Goal: Task Accomplishment & Management: Complete application form

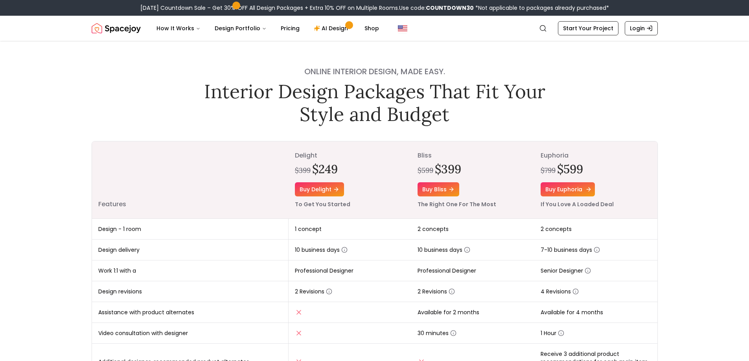
click at [572, 189] on link "Buy euphoria" at bounding box center [568, 189] width 54 height 14
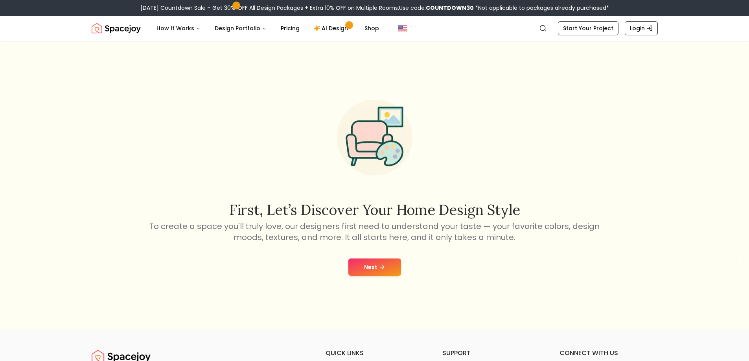
click at [366, 265] on button "Next" at bounding box center [374, 267] width 53 height 17
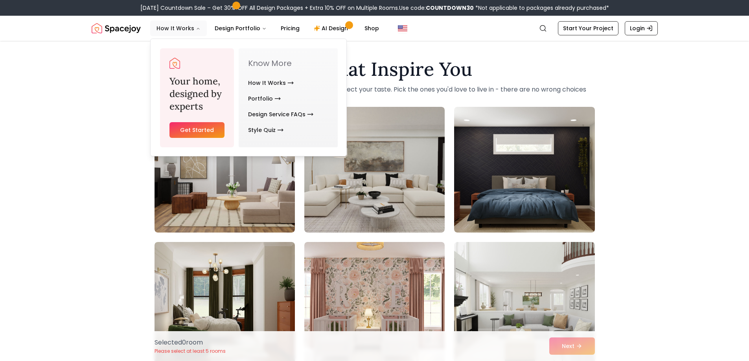
click at [172, 28] on button "How It Works" at bounding box center [178, 28] width 57 height 16
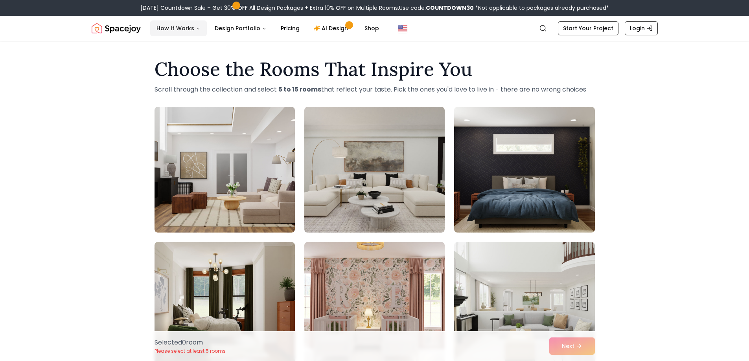
click at [196, 28] on icon "Main" at bounding box center [198, 28] width 5 height 5
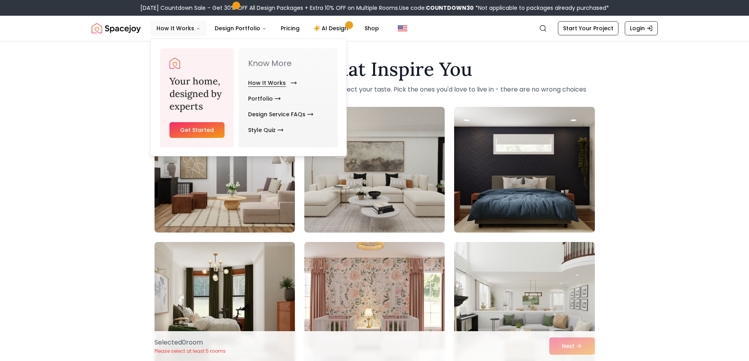
click at [276, 83] on link "How It Works" at bounding box center [271, 83] width 46 height 16
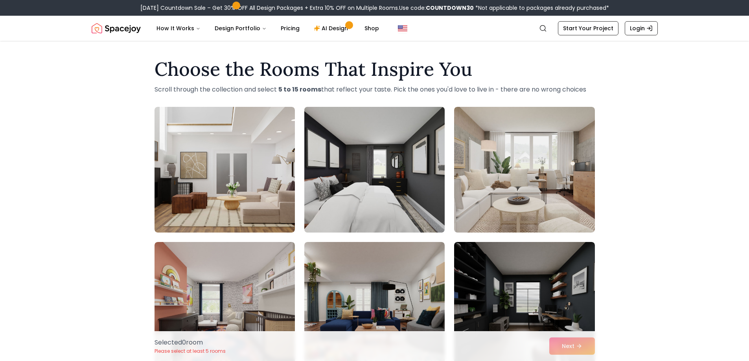
click at [406, 147] on img at bounding box center [374, 170] width 147 height 132
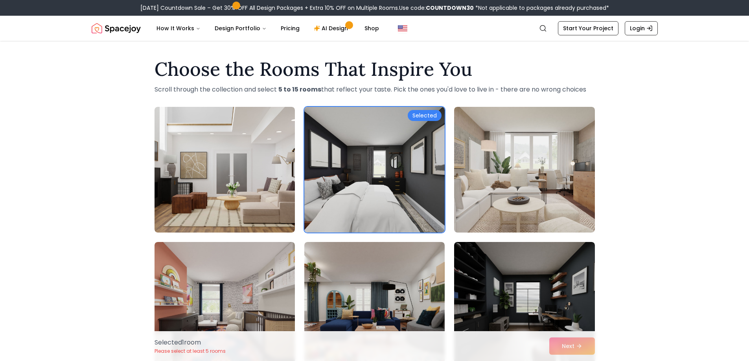
scroll to position [118, 0]
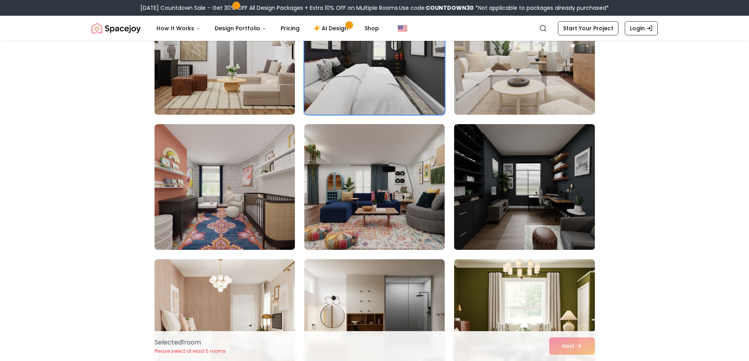
click at [561, 173] on img at bounding box center [523, 187] width 147 height 132
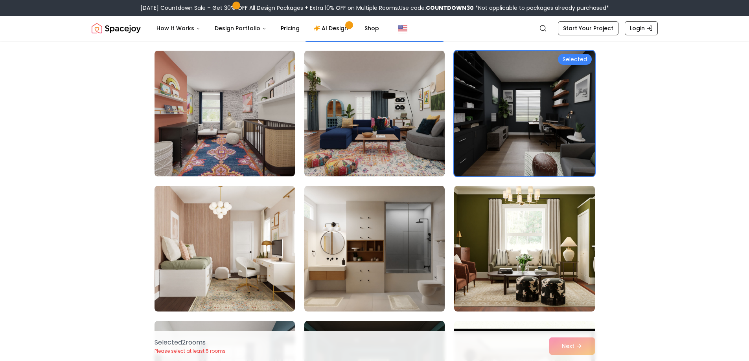
scroll to position [236, 0]
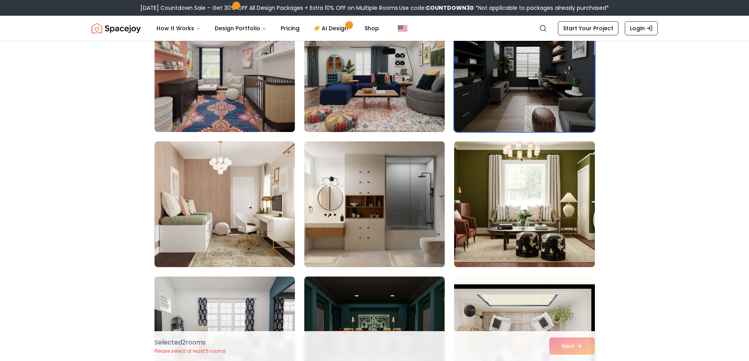
click at [377, 202] on img at bounding box center [374, 204] width 147 height 132
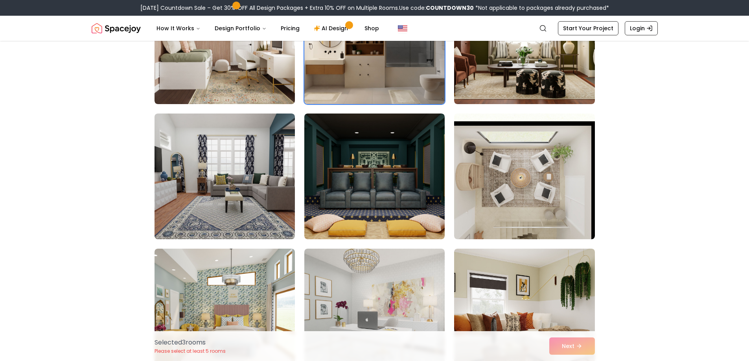
scroll to position [432, 0]
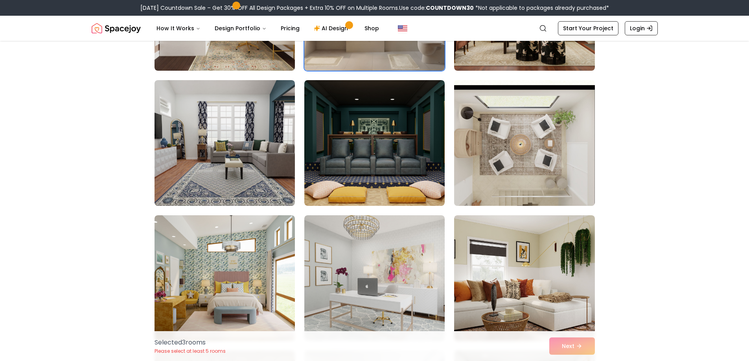
click at [501, 168] on img at bounding box center [523, 143] width 147 height 132
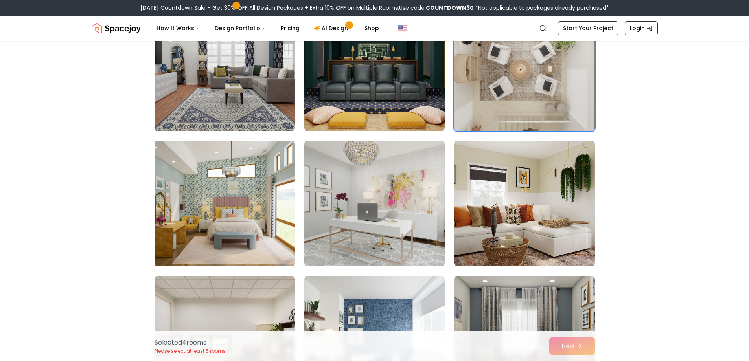
scroll to position [511, 0]
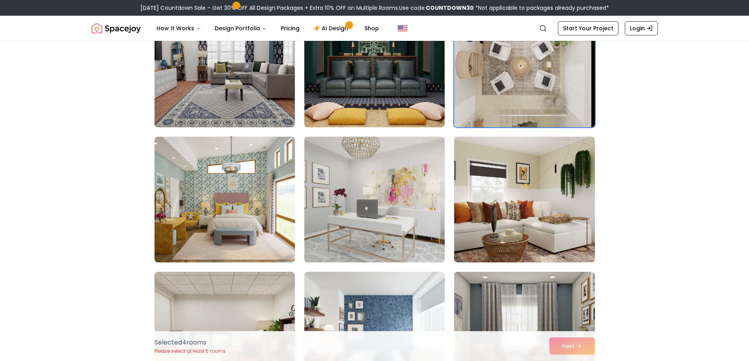
click at [409, 175] on img at bounding box center [374, 200] width 147 height 132
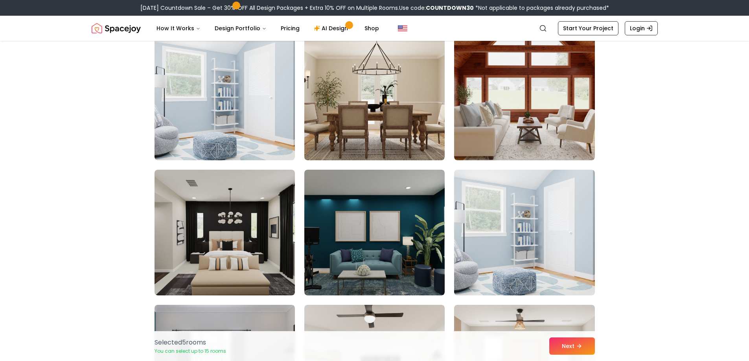
scroll to position [1061, 0]
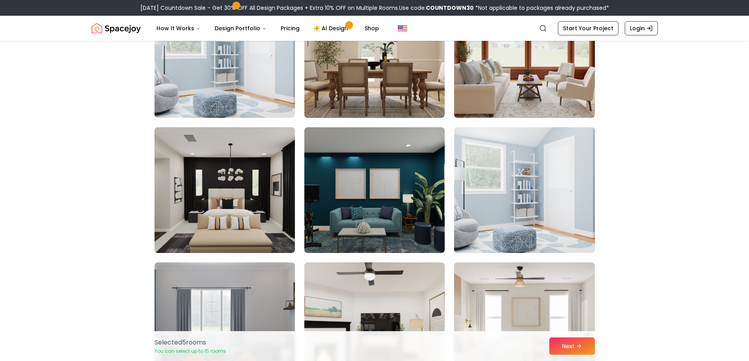
click at [257, 173] on img at bounding box center [224, 190] width 147 height 132
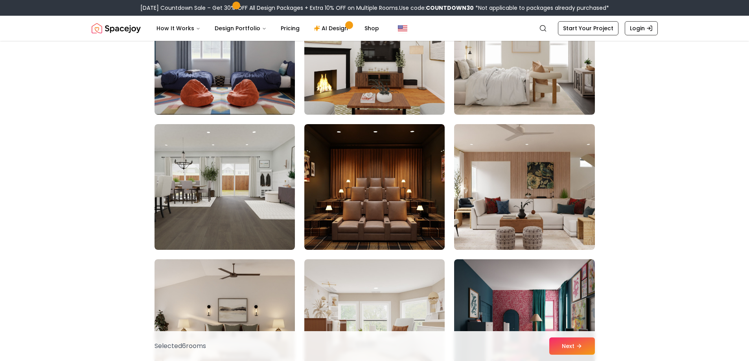
scroll to position [1337, 0]
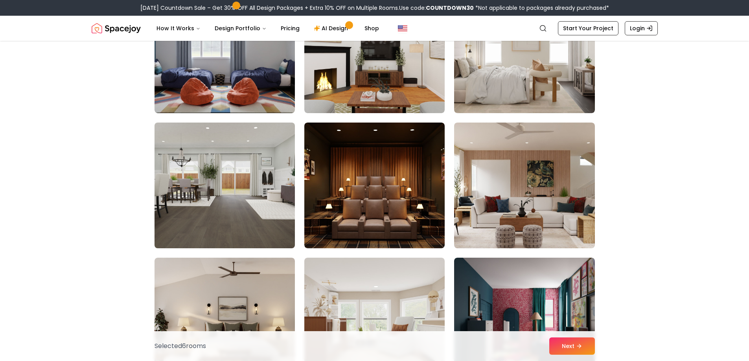
click at [247, 145] on img at bounding box center [224, 186] width 147 height 132
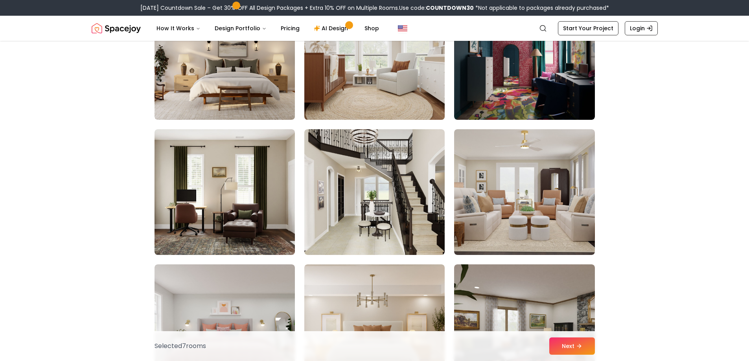
scroll to position [1612, 0]
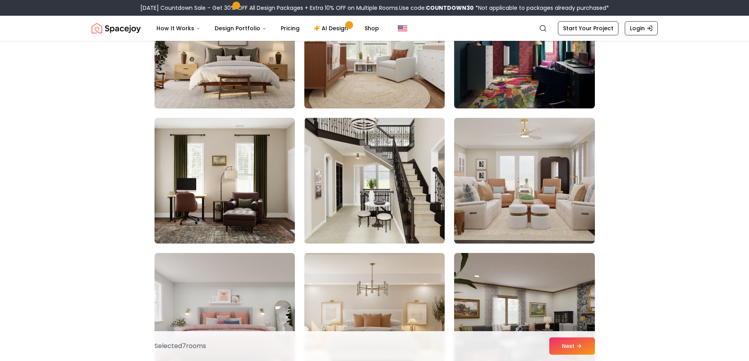
click at [423, 151] on img at bounding box center [374, 181] width 147 height 132
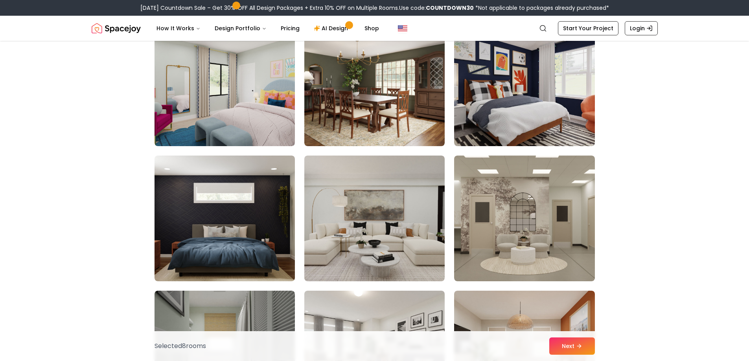
scroll to position [2830, 0]
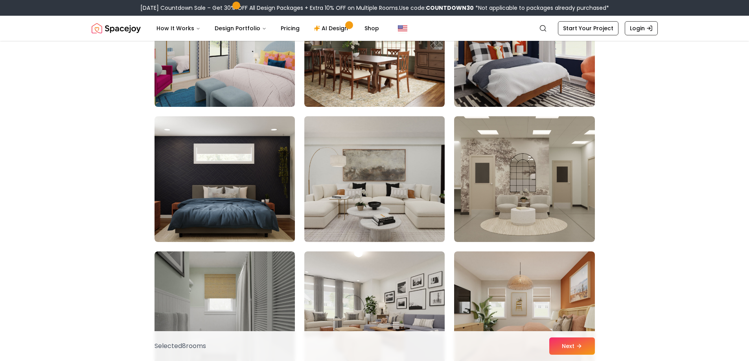
click at [425, 153] on img at bounding box center [374, 179] width 147 height 132
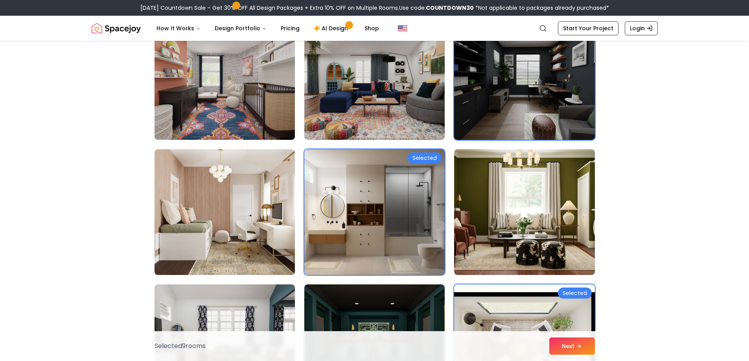
scroll to position [236, 0]
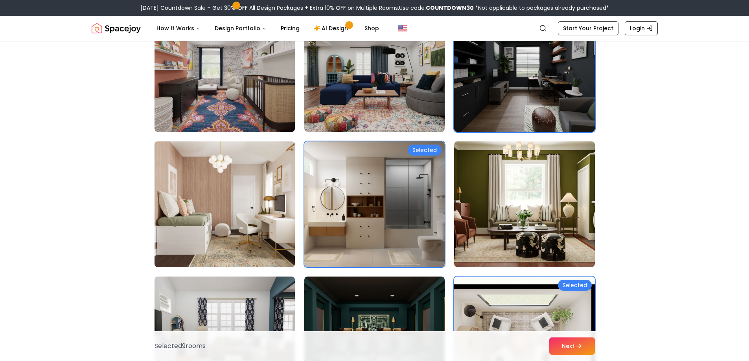
click at [271, 161] on img at bounding box center [224, 204] width 147 height 132
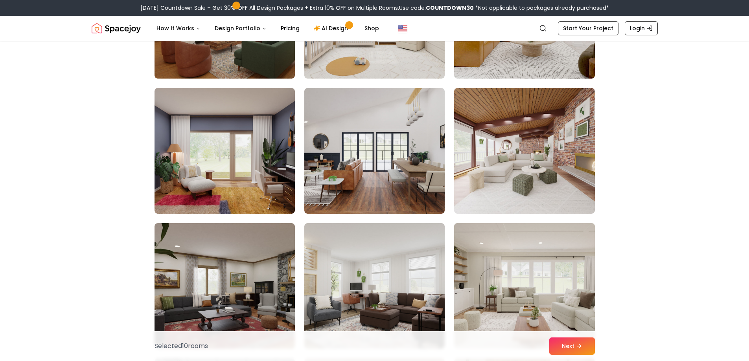
scroll to position [3538, 0]
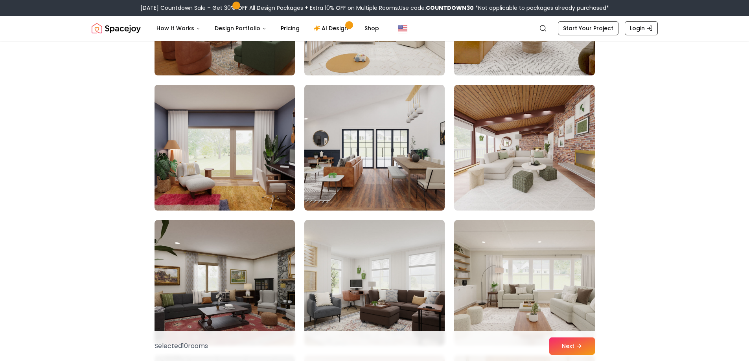
click at [259, 112] on img at bounding box center [224, 148] width 147 height 132
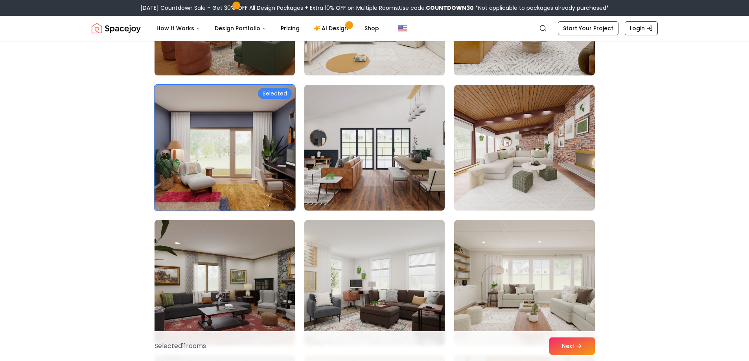
click at [388, 117] on img at bounding box center [374, 148] width 147 height 132
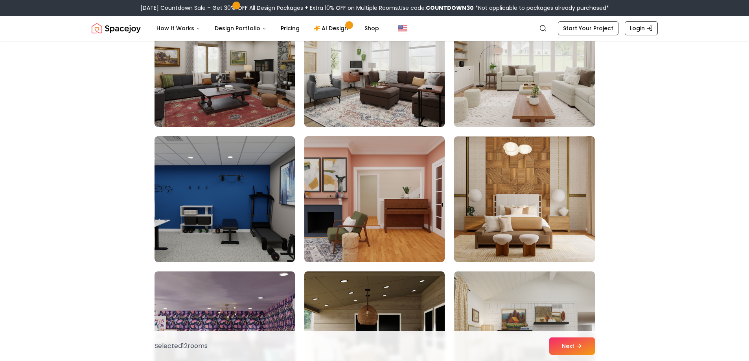
scroll to position [3774, 0]
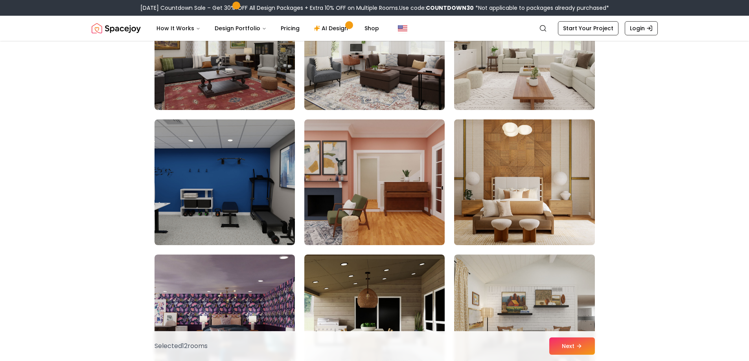
click at [585, 157] on img at bounding box center [523, 182] width 147 height 132
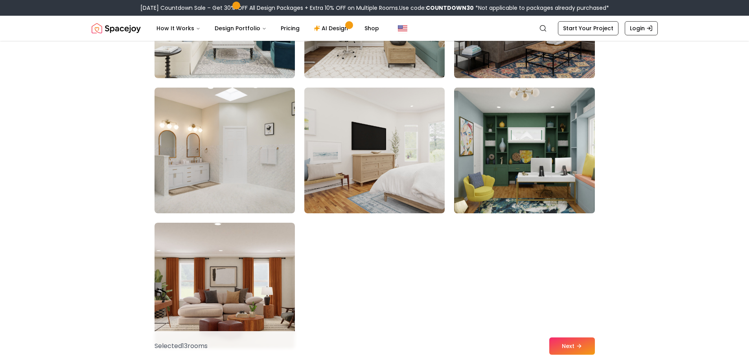
scroll to position [4363, 0]
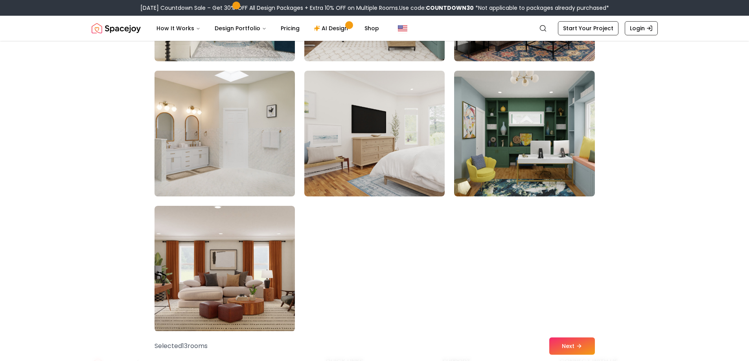
click at [221, 102] on img at bounding box center [224, 134] width 147 height 132
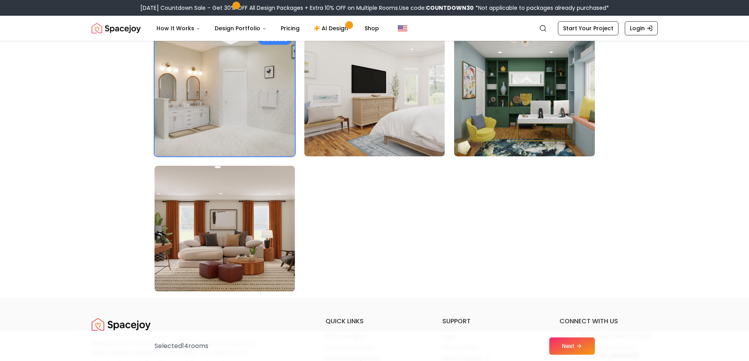
scroll to position [4481, 0]
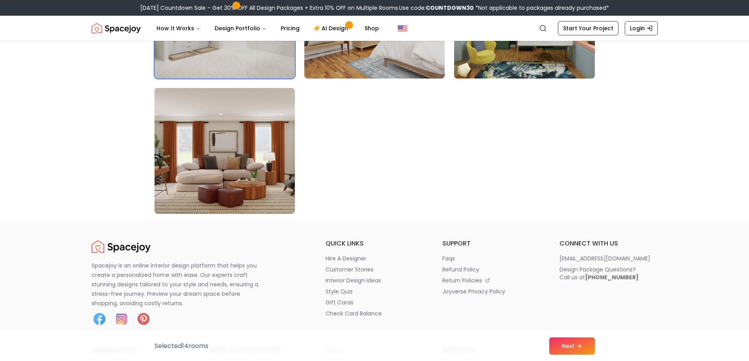
click at [273, 143] on img at bounding box center [224, 151] width 147 height 132
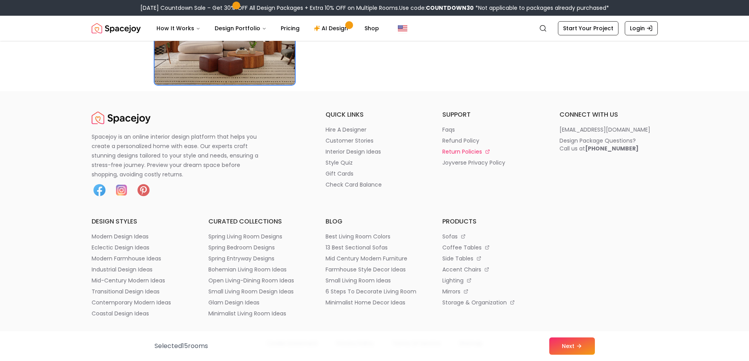
scroll to position [4521, 0]
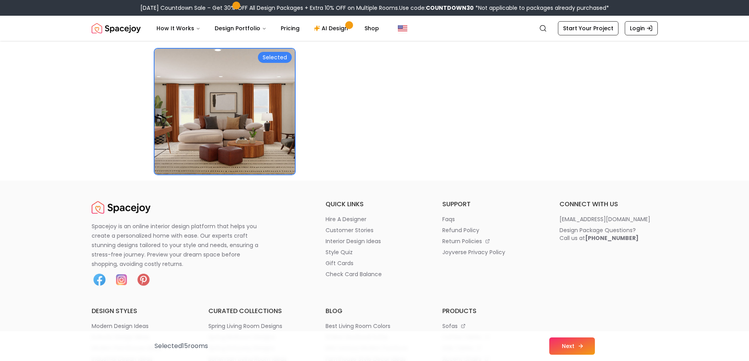
click at [582, 343] on button "Next" at bounding box center [572, 346] width 46 height 17
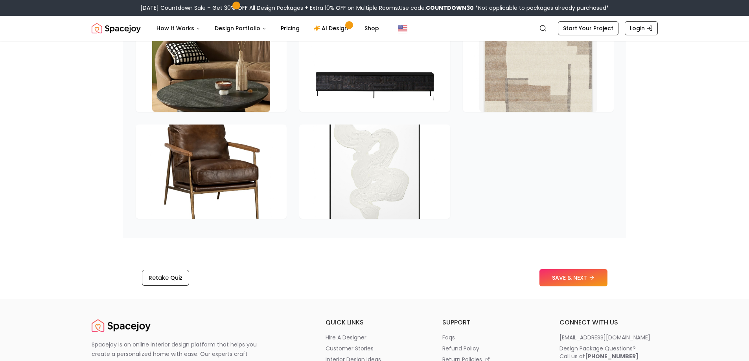
scroll to position [1219, 0]
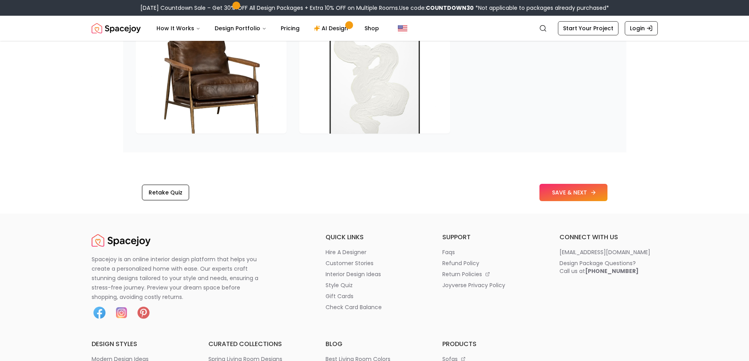
click at [568, 197] on button "SAVE & NEXT" at bounding box center [573, 192] width 68 height 17
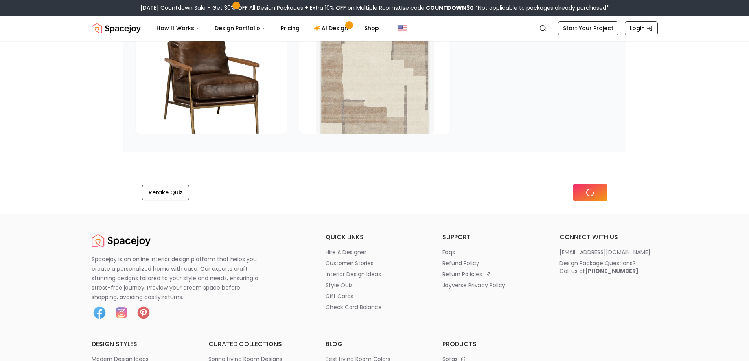
scroll to position [1112, 0]
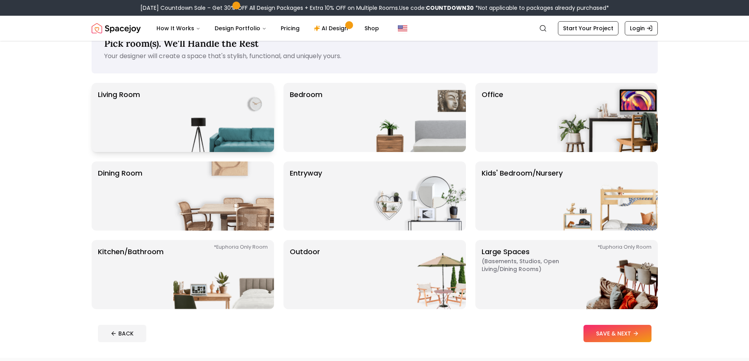
scroll to position [39, 0]
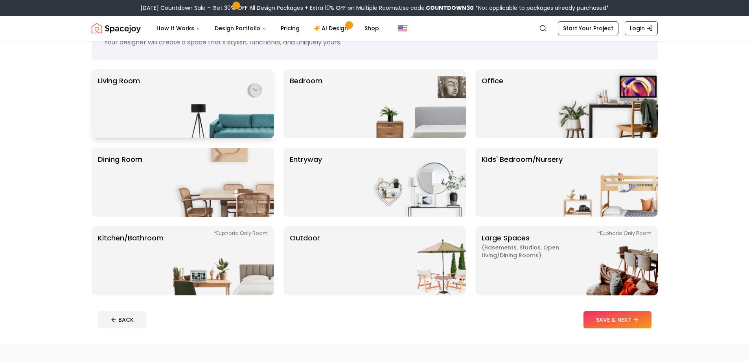
click at [182, 89] on img at bounding box center [223, 103] width 101 height 69
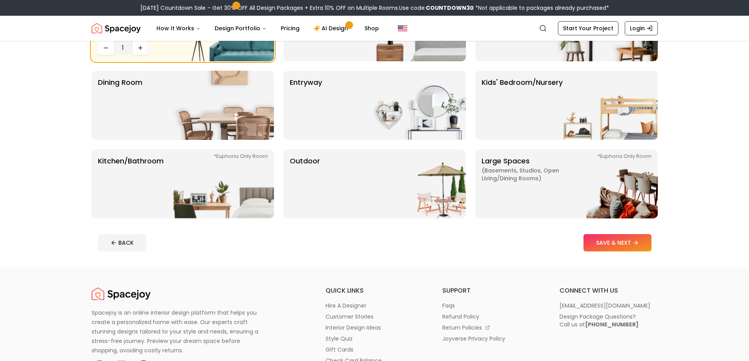
scroll to position [157, 0]
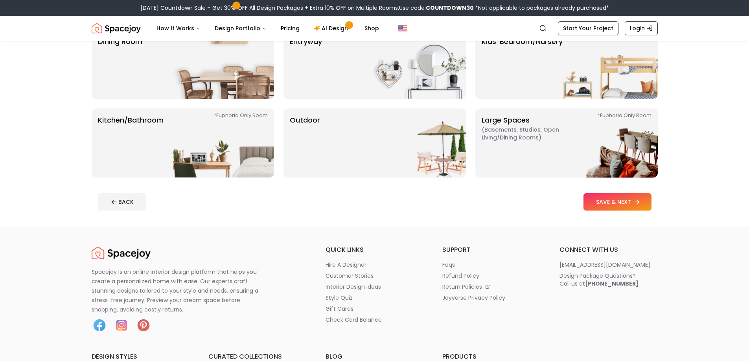
click at [608, 205] on button "SAVE & NEXT" at bounding box center [617, 201] width 68 height 17
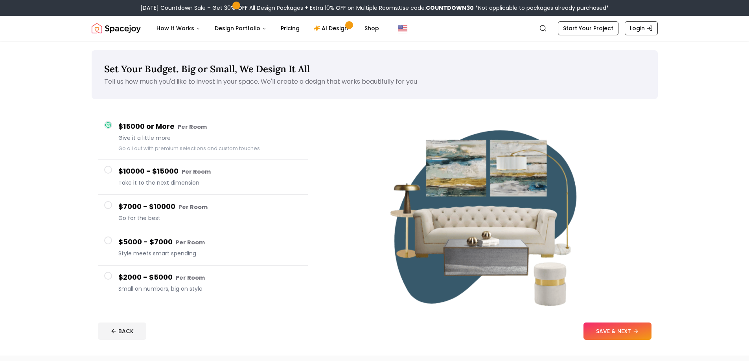
click at [110, 244] on span at bounding box center [108, 241] width 8 height 8
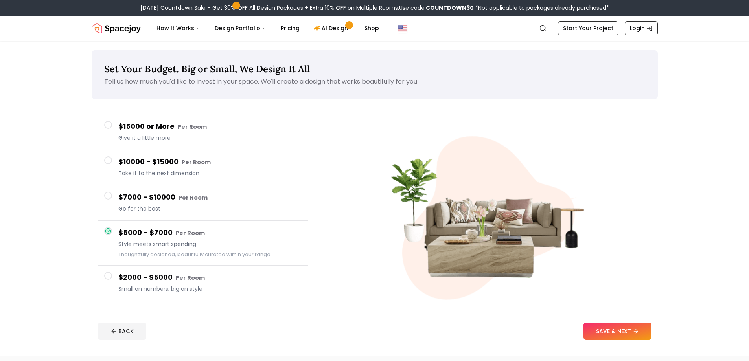
click at [105, 197] on span at bounding box center [108, 196] width 8 height 8
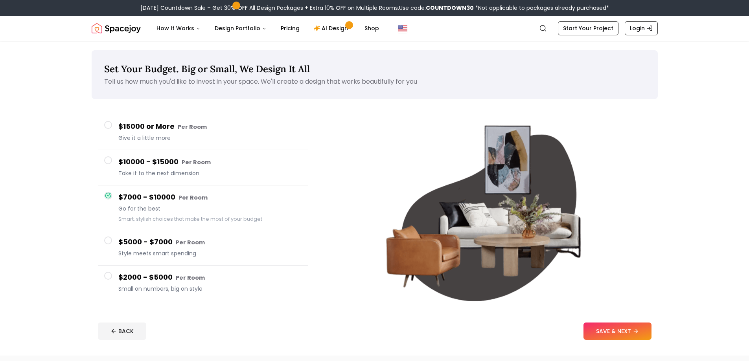
click at [108, 242] on span at bounding box center [108, 241] width 8 height 8
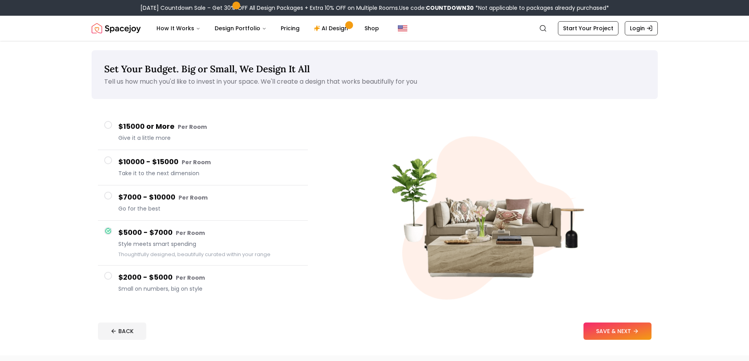
click at [105, 277] on span at bounding box center [108, 276] width 8 height 8
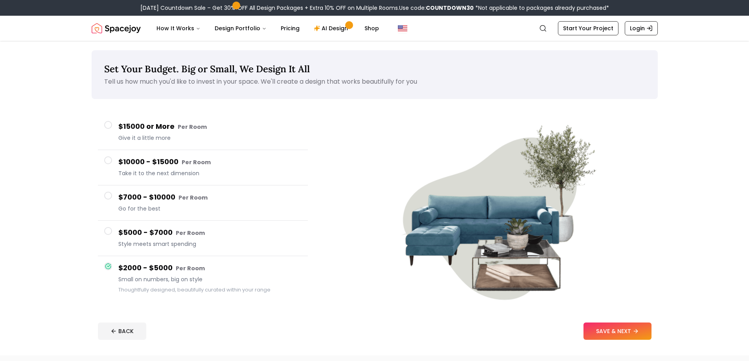
click at [105, 228] on div at bounding box center [108, 231] width 8 height 8
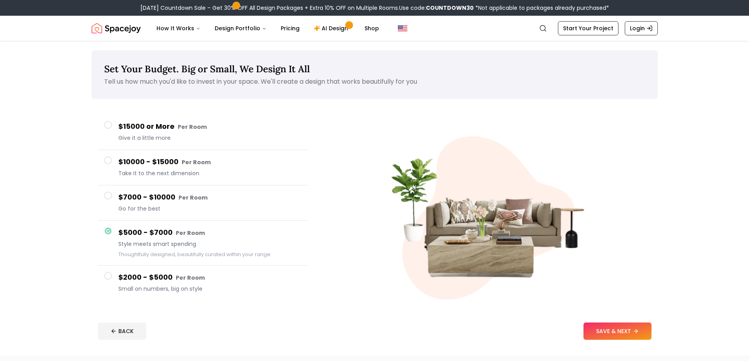
click at [106, 193] on span at bounding box center [108, 196] width 8 height 8
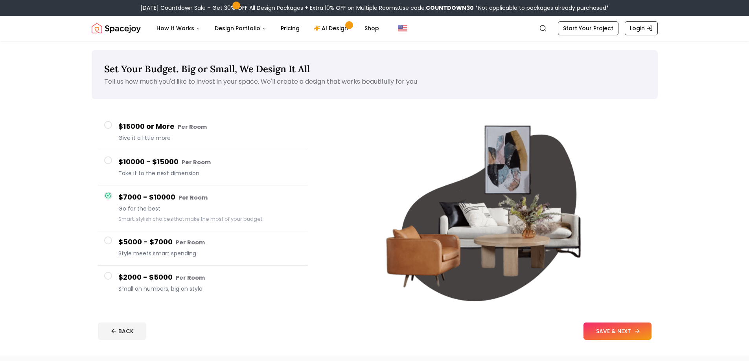
click at [621, 329] on button "SAVE & NEXT" at bounding box center [617, 331] width 68 height 17
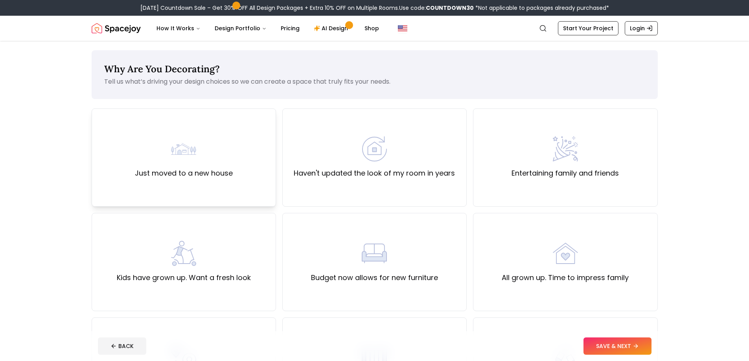
click at [170, 156] on div "Just moved to a new house" at bounding box center [184, 157] width 98 height 42
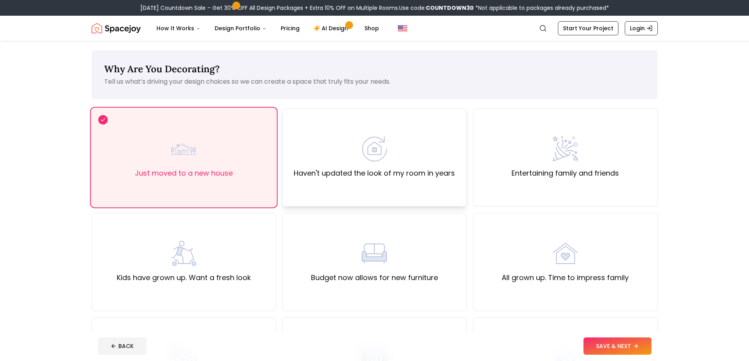
click at [405, 178] on label "Haven't updated the look of my room in years" at bounding box center [374, 173] width 161 height 11
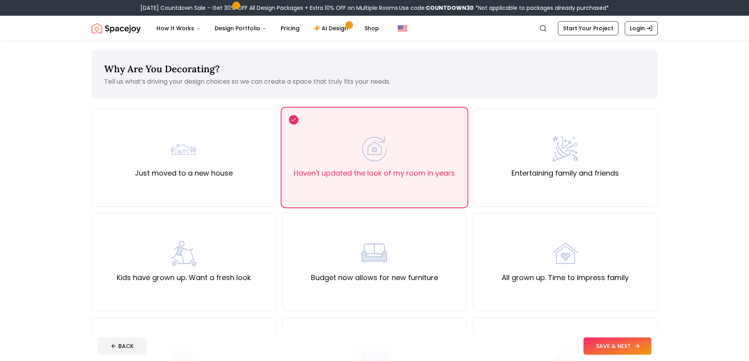
click at [613, 345] on button "SAVE & NEXT" at bounding box center [617, 346] width 68 height 17
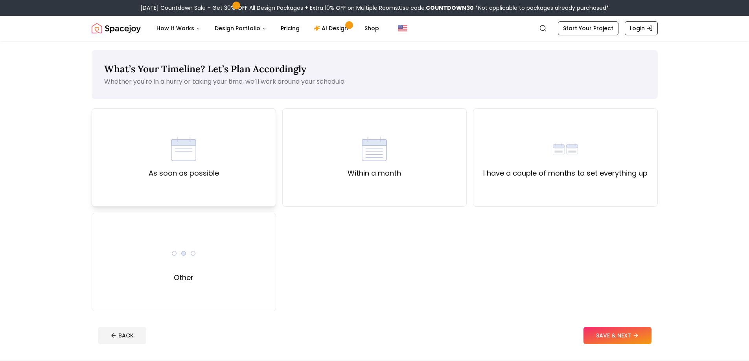
click at [195, 172] on label "As soon as possible" at bounding box center [184, 173] width 70 height 11
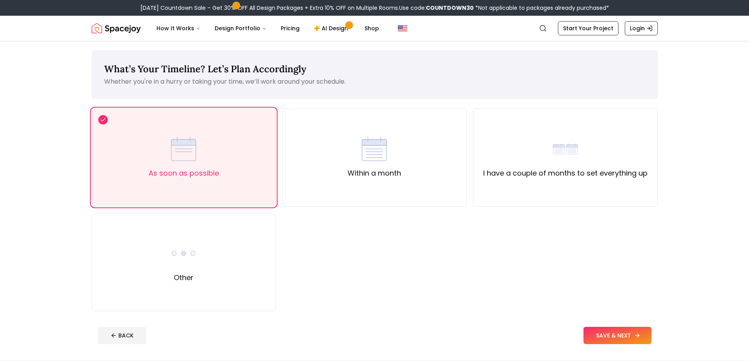
click at [619, 333] on button "SAVE & NEXT" at bounding box center [617, 335] width 68 height 17
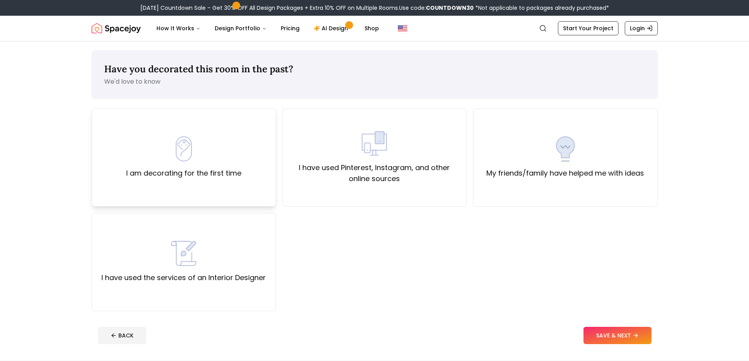
click at [243, 162] on div "I am decorating for the first time" at bounding box center [184, 157] width 184 height 98
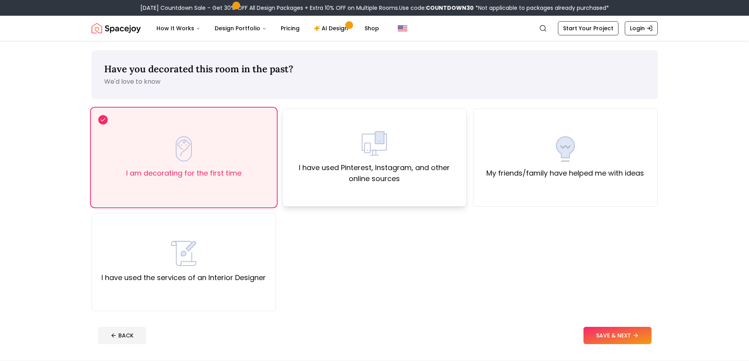
click at [323, 165] on label "I have used Pinterest, Instagram, and other online sources" at bounding box center [374, 173] width 171 height 22
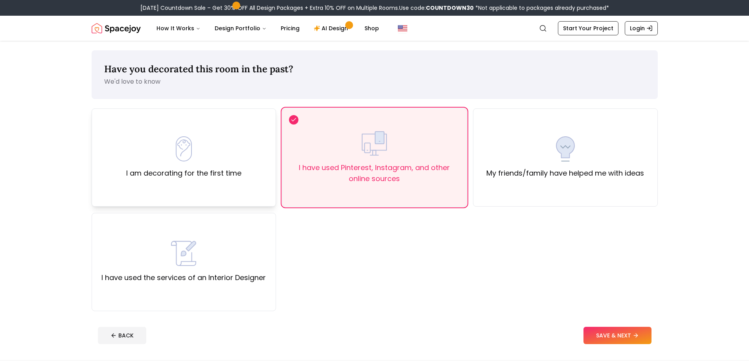
click at [235, 163] on div "I am decorating for the first time" at bounding box center [183, 157] width 115 height 42
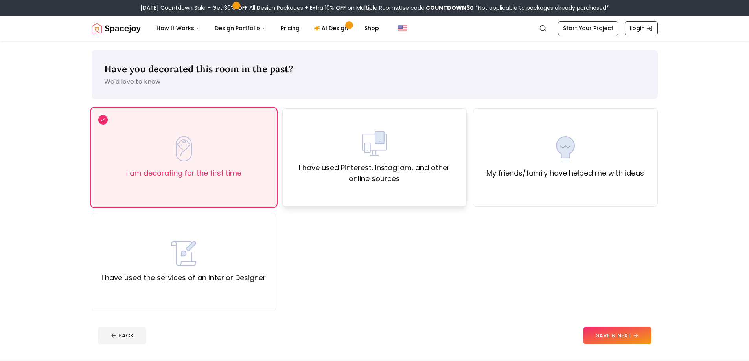
click at [403, 163] on label "I have used Pinterest, Instagram, and other online sources" at bounding box center [374, 173] width 171 height 22
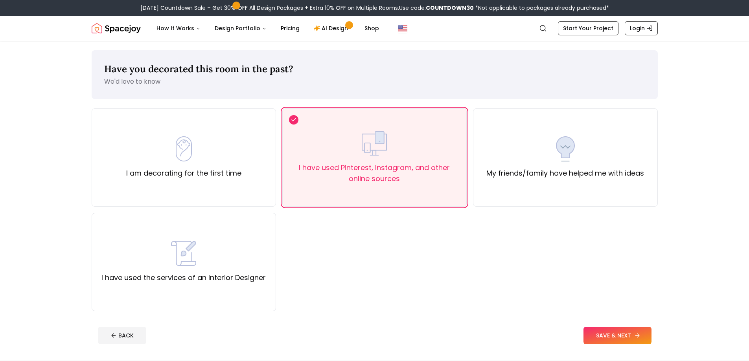
click at [609, 329] on button "SAVE & NEXT" at bounding box center [617, 335] width 68 height 17
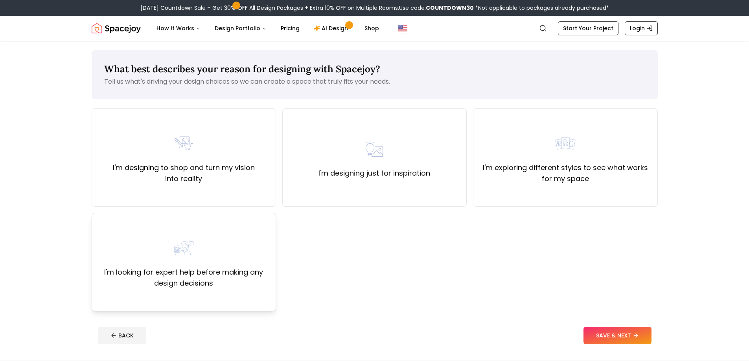
click at [186, 251] on img at bounding box center [183, 247] width 25 height 25
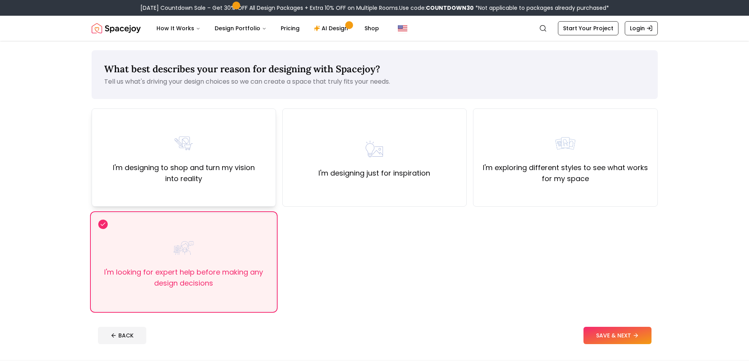
click at [151, 177] on label "I'm designing to shop and turn my vision into reality" at bounding box center [183, 173] width 171 height 22
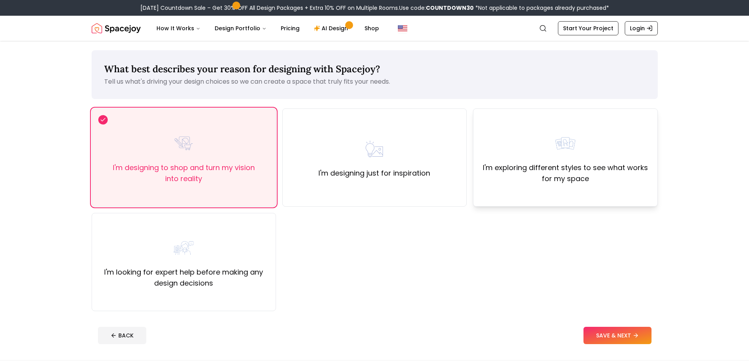
click at [537, 173] on label "I'm exploring different styles to see what works for my space" at bounding box center [565, 173] width 171 height 22
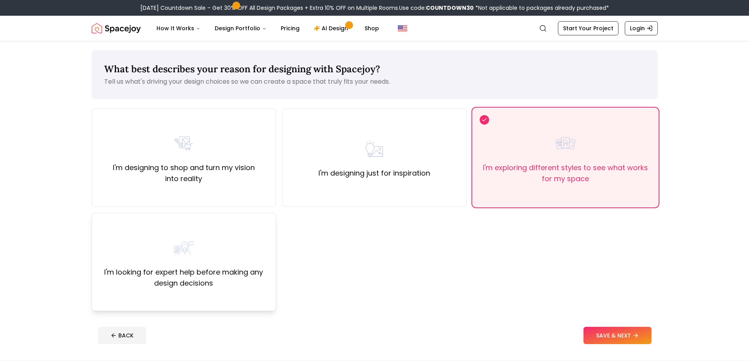
click at [246, 264] on div "I'm looking for expert help before making any design decisions" at bounding box center [183, 261] width 171 height 53
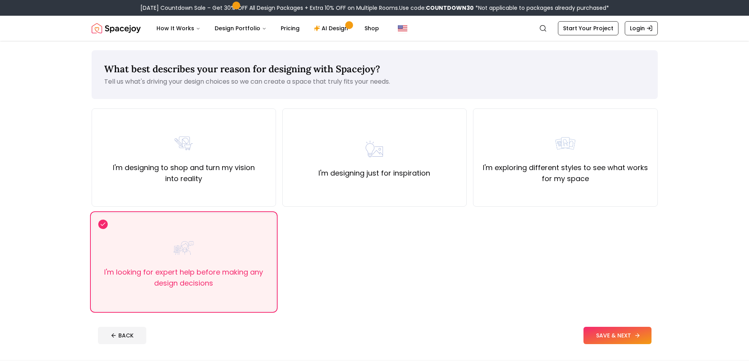
click at [602, 330] on button "SAVE & NEXT" at bounding box center [617, 335] width 68 height 17
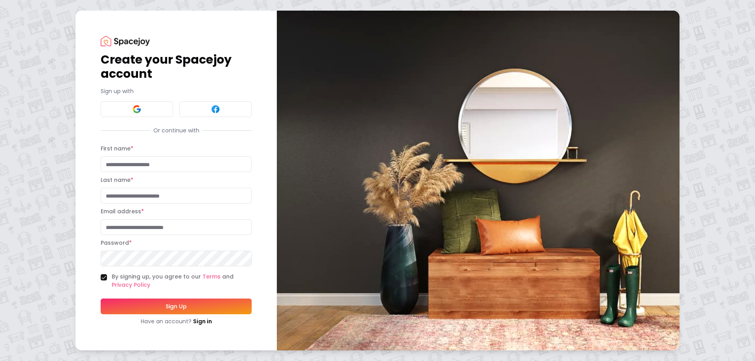
click at [118, 163] on input "First name *" at bounding box center [176, 164] width 151 height 16
type input "*****"
click at [157, 191] on input "Last name *" at bounding box center [176, 196] width 151 height 16
type input "*******"
click at [177, 229] on input "Email address *" at bounding box center [176, 227] width 151 height 16
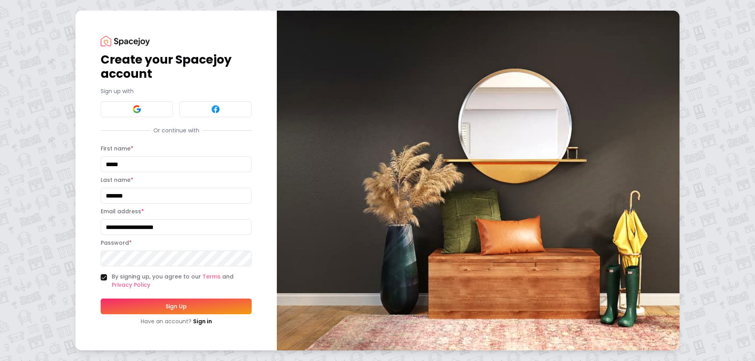
type input "**********"
click at [201, 305] on button "Sign Up" at bounding box center [176, 307] width 151 height 16
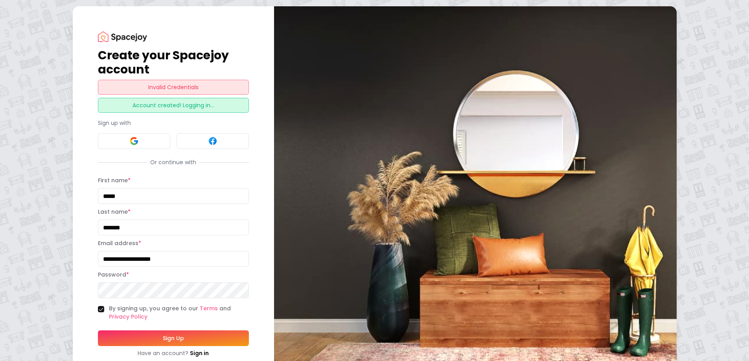
click at [170, 103] on div "Account created! Logging in..." at bounding box center [173, 105] width 151 height 15
click at [170, 86] on div "Invalid Credentials" at bounding box center [173, 87] width 151 height 15
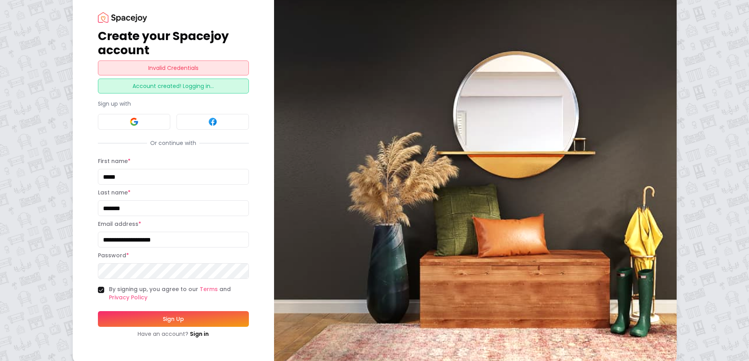
scroll to position [28, 0]
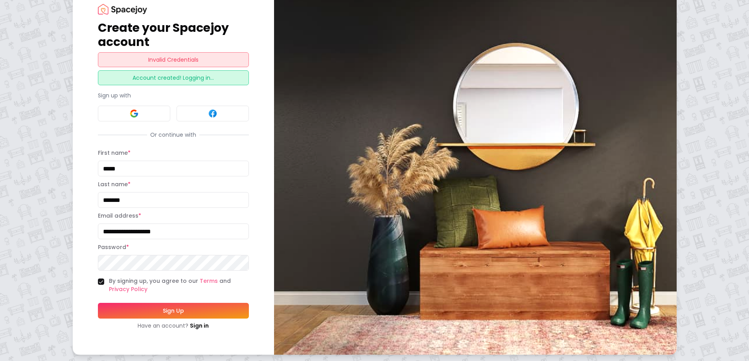
click at [189, 308] on button "Sign Up" at bounding box center [173, 311] width 151 height 16
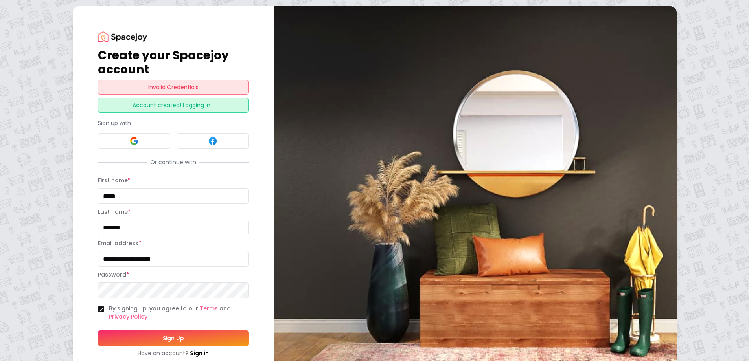
click at [175, 106] on div "Account created! Logging in..." at bounding box center [173, 105] width 151 height 15
click at [193, 86] on div "Invalid Credentials" at bounding box center [173, 87] width 151 height 15
click at [173, 83] on div "Invalid Credentials" at bounding box center [173, 87] width 151 height 15
click at [172, 108] on div "Account created! Logging in..." at bounding box center [173, 105] width 151 height 15
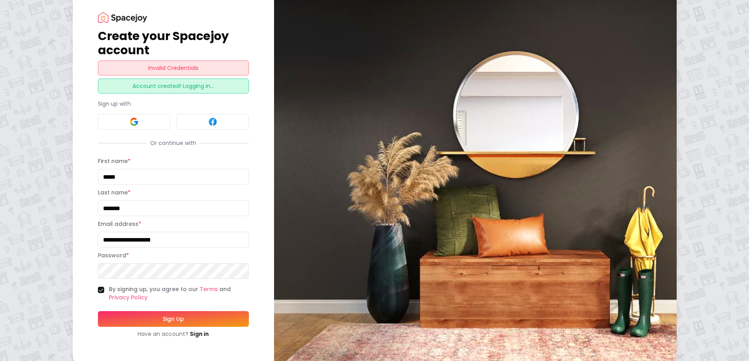
scroll to position [28, 0]
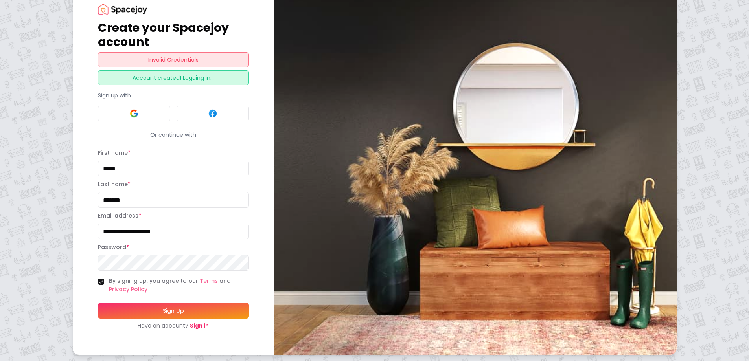
click at [203, 324] on link "Sign in" at bounding box center [199, 326] width 19 height 8
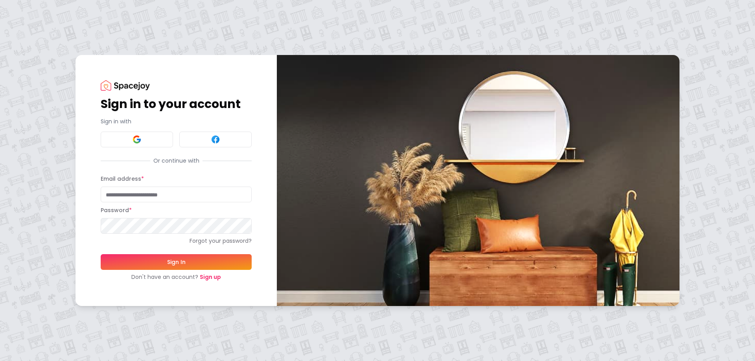
click at [211, 278] on link "Sign up" at bounding box center [210, 277] width 21 height 8
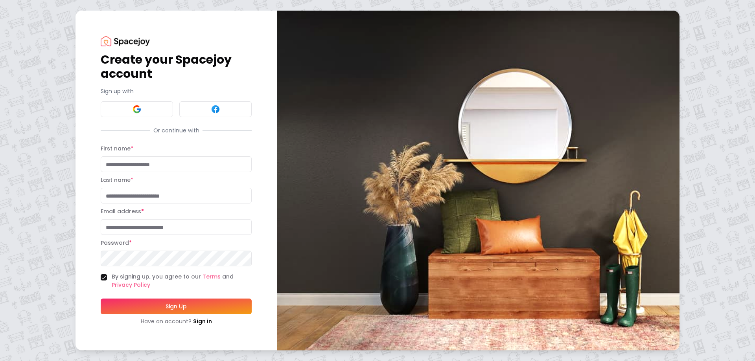
click at [153, 168] on input "First name *" at bounding box center [176, 164] width 151 height 16
type input "*****"
click at [150, 194] on input "Last name *" at bounding box center [176, 196] width 151 height 16
type input "*******"
click at [158, 225] on input "Email address *" at bounding box center [176, 227] width 151 height 16
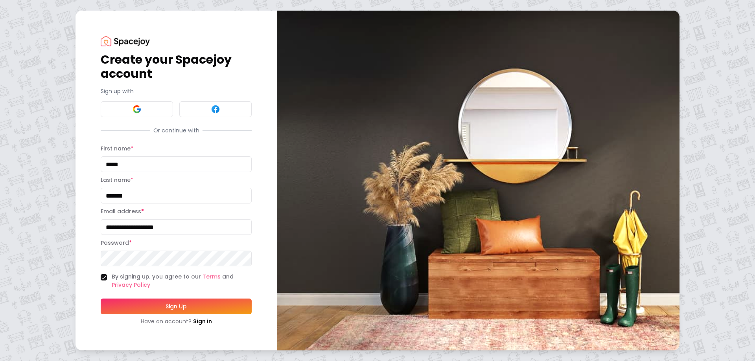
type input "**********"
click at [208, 285] on label "By signing up, you agree to our Terms and Privacy Policy" at bounding box center [182, 281] width 140 height 17
click at [107, 281] on button "By signing up, you agree to our Terms and Privacy Policy" at bounding box center [104, 277] width 6 height 6
click at [104, 276] on button "By signing up, you agree to our Terms and Privacy Policy" at bounding box center [104, 277] width 6 height 6
click at [180, 304] on button "Sign Up" at bounding box center [176, 307] width 151 height 16
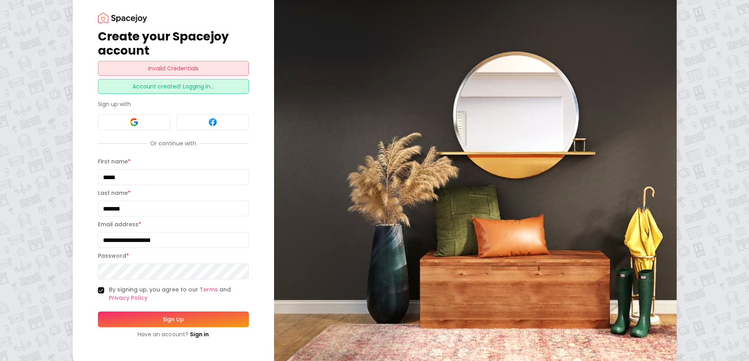
scroll to position [28, 0]
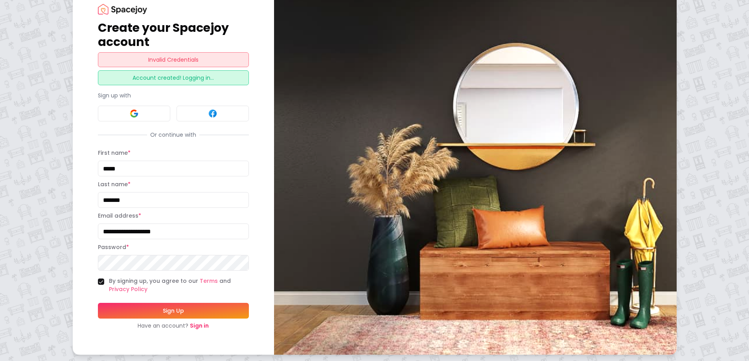
click at [203, 325] on link "Sign in" at bounding box center [199, 326] width 19 height 8
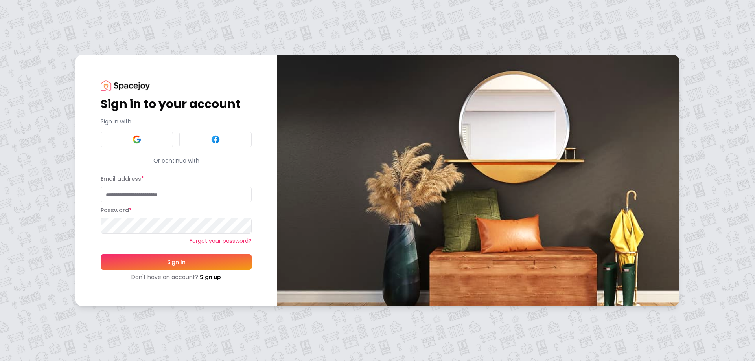
click at [227, 243] on link "Forgot your password?" at bounding box center [176, 241] width 151 height 8
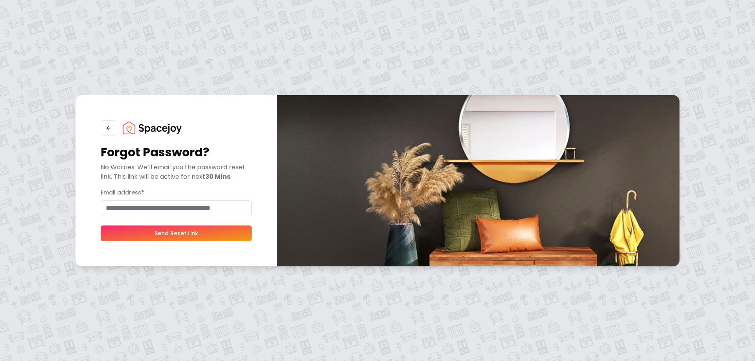
click at [149, 206] on input "Email address *" at bounding box center [176, 208] width 151 height 16
type input "**********"
click at [101, 226] on button "Send Reset Link" at bounding box center [176, 234] width 151 height 16
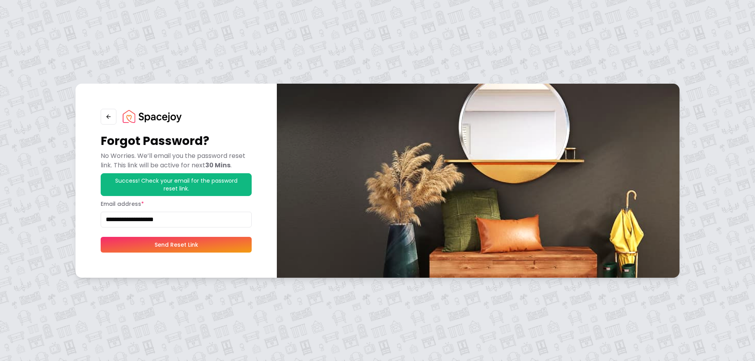
click at [173, 243] on button "Send Reset Link" at bounding box center [176, 245] width 151 height 16
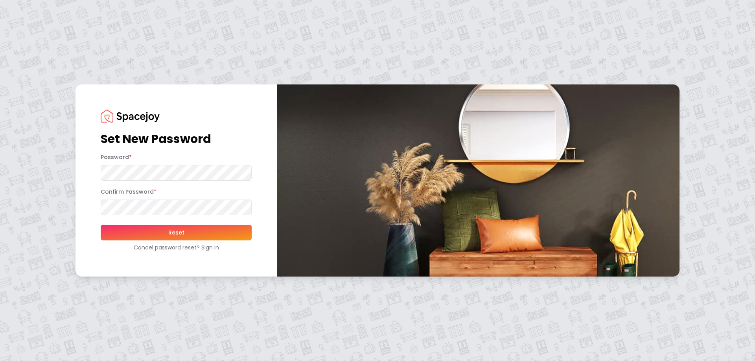
click at [194, 234] on button "Reset" at bounding box center [176, 233] width 151 height 16
click at [219, 230] on button "Reset" at bounding box center [176, 233] width 151 height 16
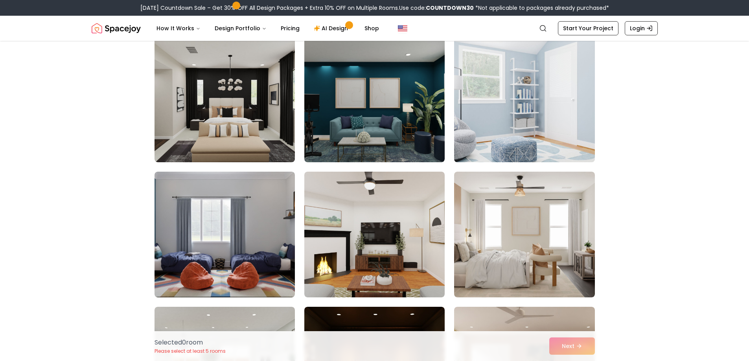
scroll to position [1044, 0]
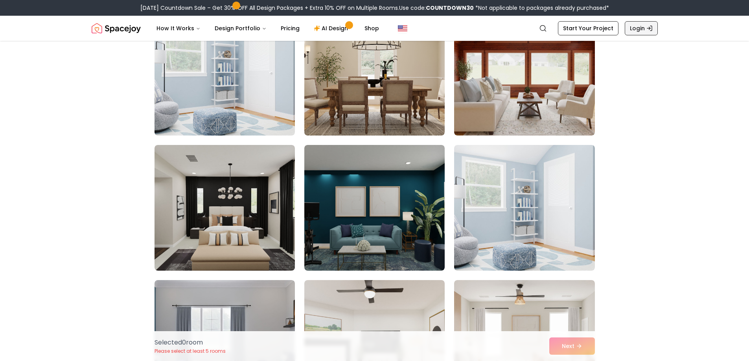
click at [642, 29] on link "Login" at bounding box center [641, 28] width 33 height 14
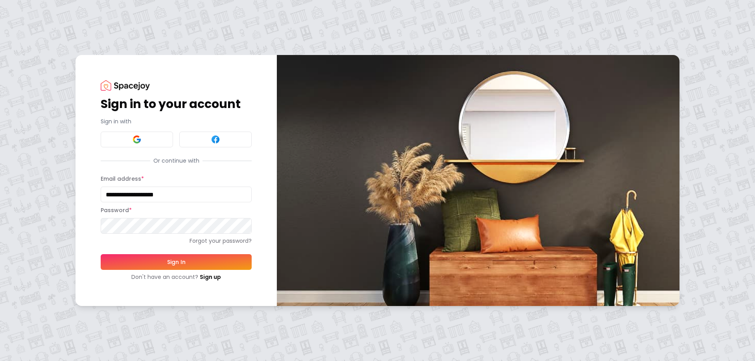
click at [166, 260] on button "Sign In" at bounding box center [176, 262] width 151 height 16
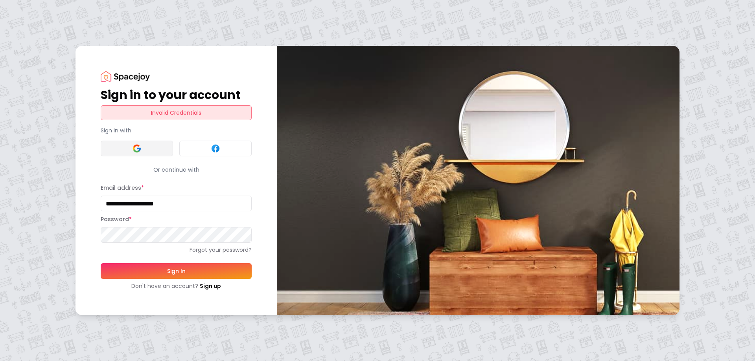
click at [154, 146] on button at bounding box center [137, 149] width 72 height 16
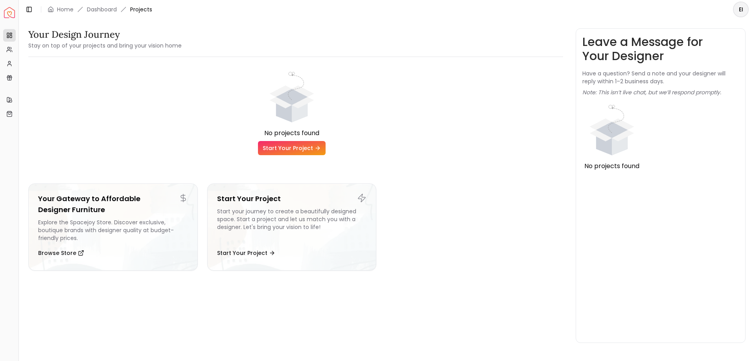
click at [288, 150] on link "Start Your Project" at bounding box center [292, 148] width 68 height 14
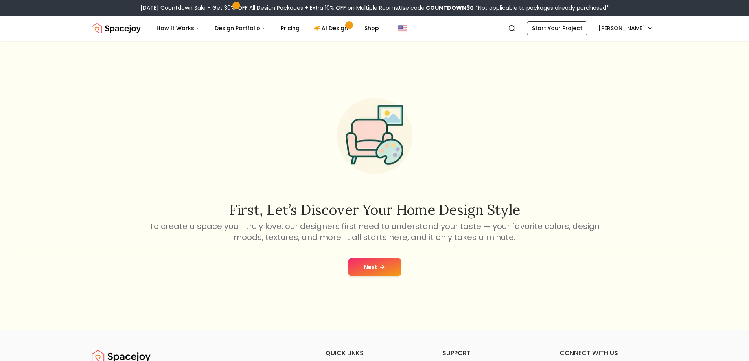
click at [387, 268] on button "Next" at bounding box center [374, 267] width 53 height 17
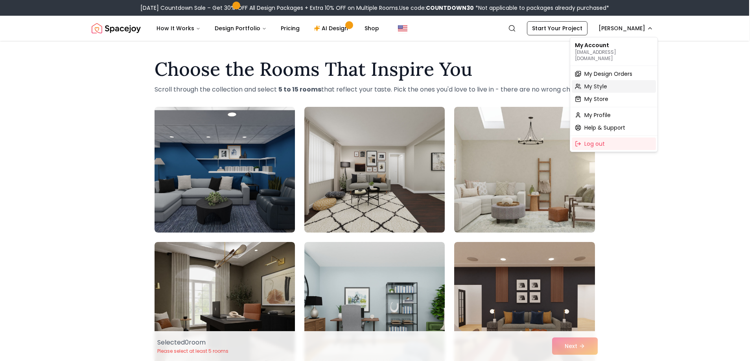
click at [597, 83] on span "My Style" at bounding box center [595, 87] width 23 height 8
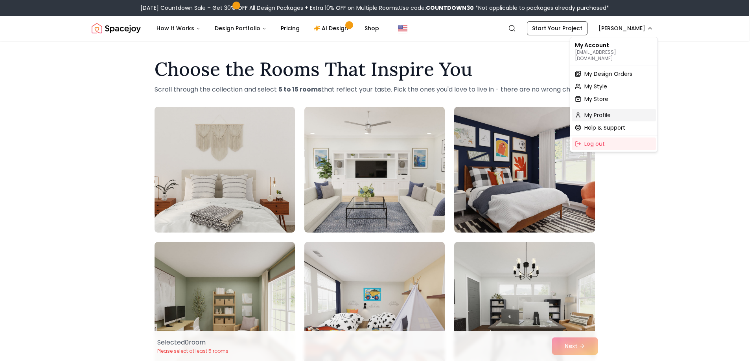
click at [605, 111] on span "My Profile" at bounding box center [597, 115] width 26 height 8
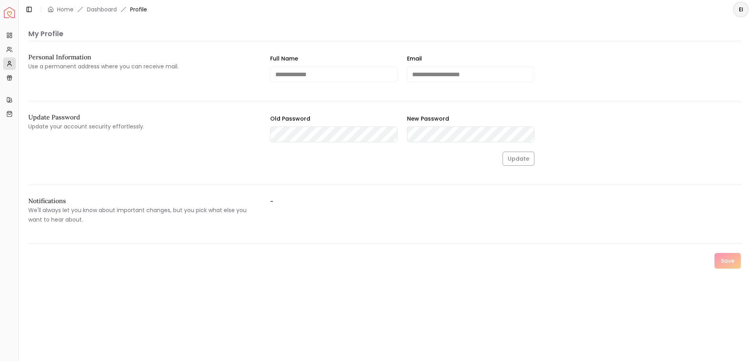
click at [452, 186] on form "**********" at bounding box center [384, 149] width 712 height 190
click at [8, 98] on icon at bounding box center [9, 100] width 6 height 6
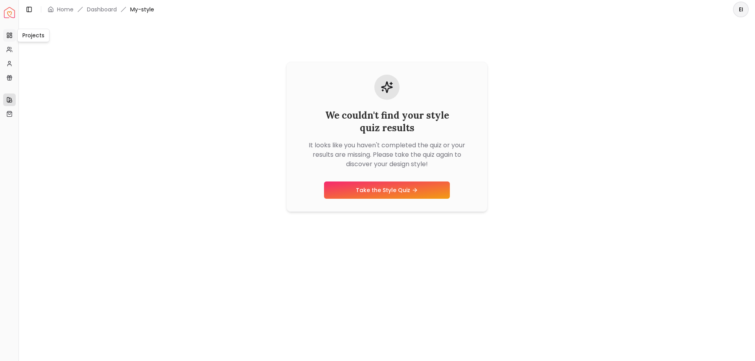
click at [8, 37] on icon at bounding box center [9, 35] width 6 height 6
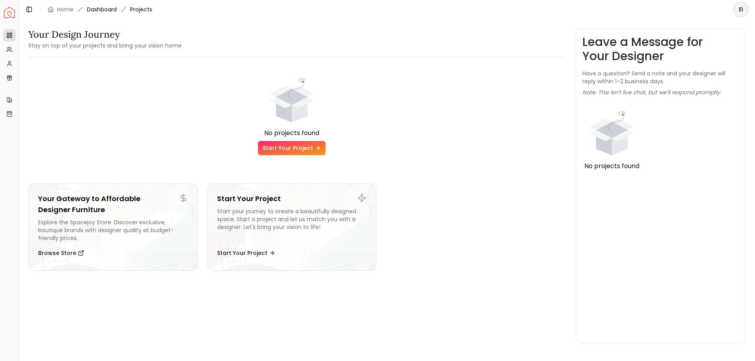
click at [103, 11] on link "Dashboard" at bounding box center [102, 10] width 30 height 8
click at [9, 99] on icon at bounding box center [8, 99] width 2 height 5
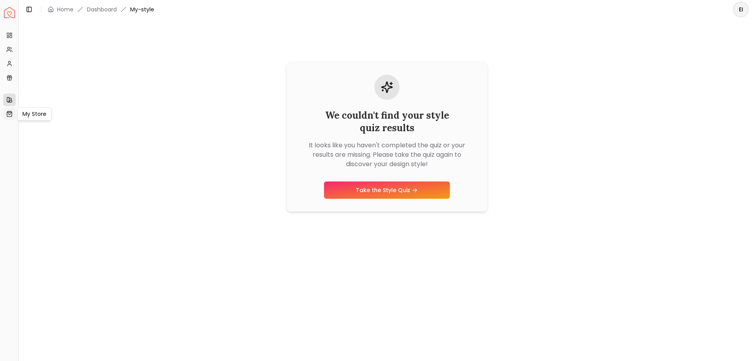
click at [10, 114] on icon at bounding box center [9, 113] width 2 height 1
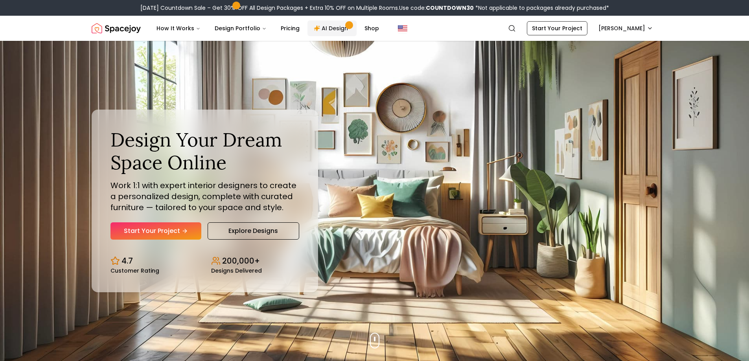
click at [332, 27] on link "AI Design" at bounding box center [331, 28] width 49 height 16
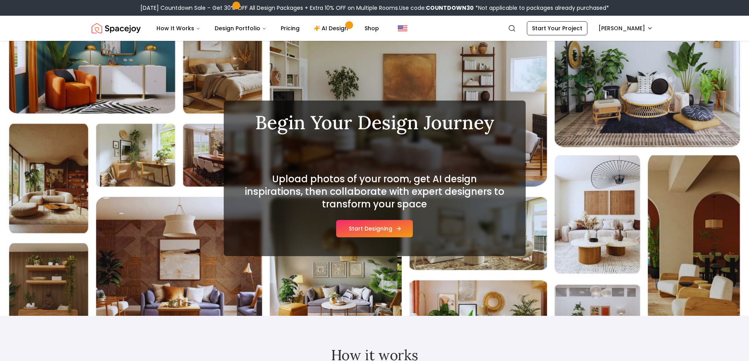
click at [384, 228] on button "Start Designing" at bounding box center [374, 228] width 77 height 17
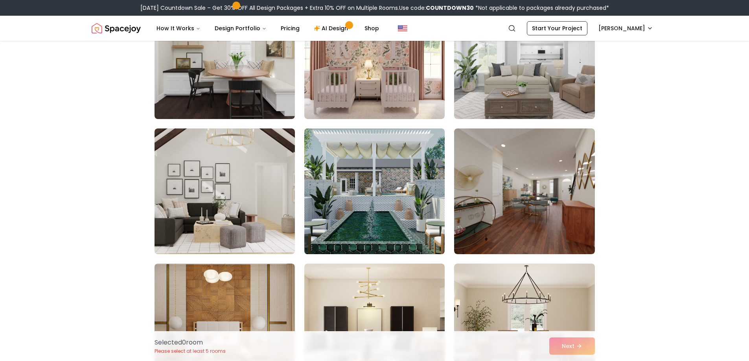
scroll to position [118, 0]
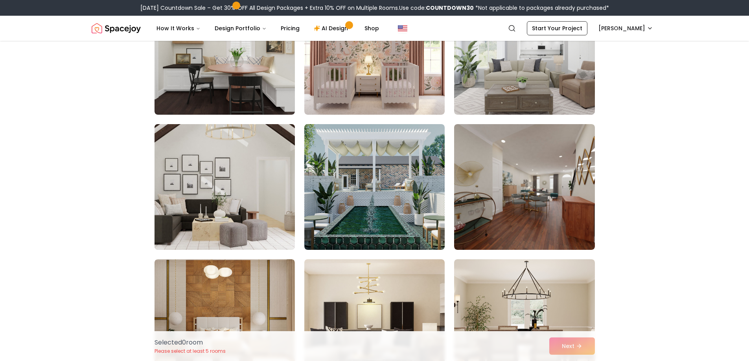
click at [237, 151] on img at bounding box center [224, 187] width 147 height 132
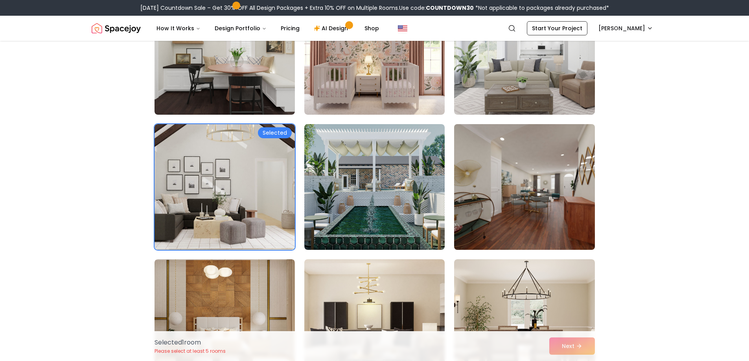
click at [570, 153] on img at bounding box center [523, 187] width 147 height 132
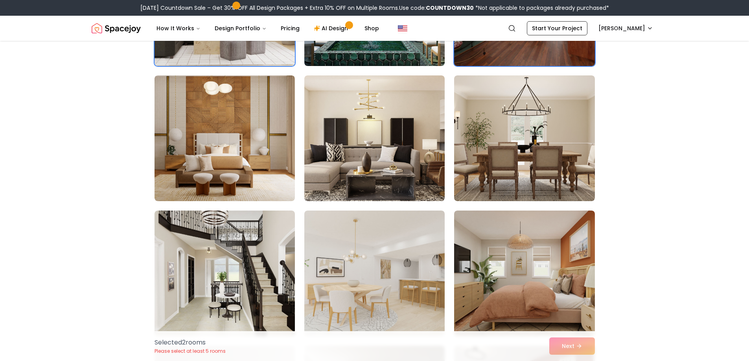
scroll to position [354, 0]
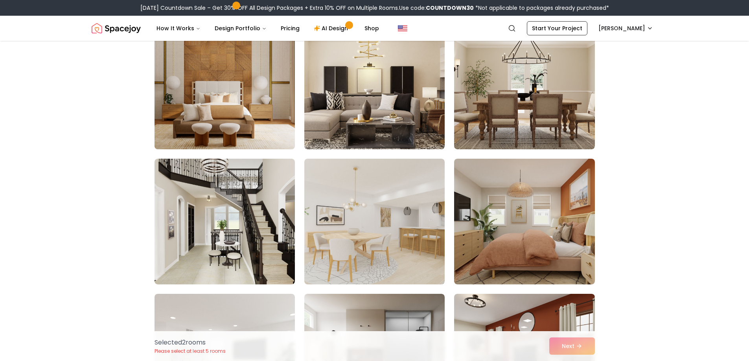
click at [270, 107] on img at bounding box center [224, 86] width 147 height 132
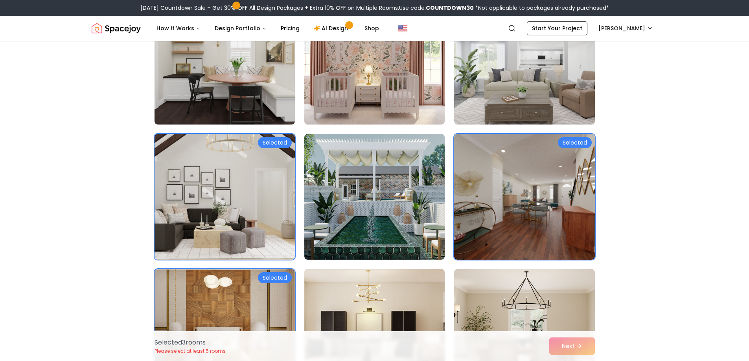
scroll to position [0, 0]
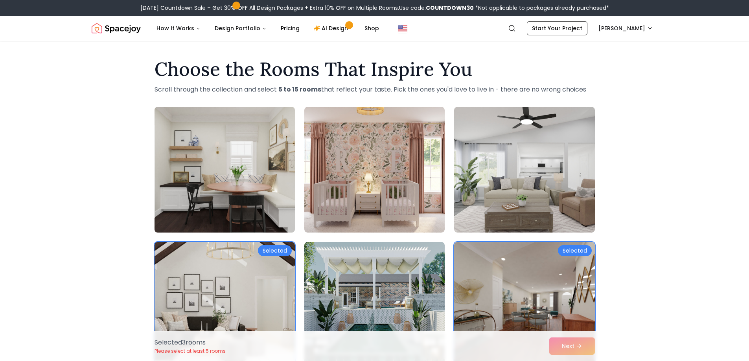
click at [231, 118] on img at bounding box center [224, 170] width 147 height 132
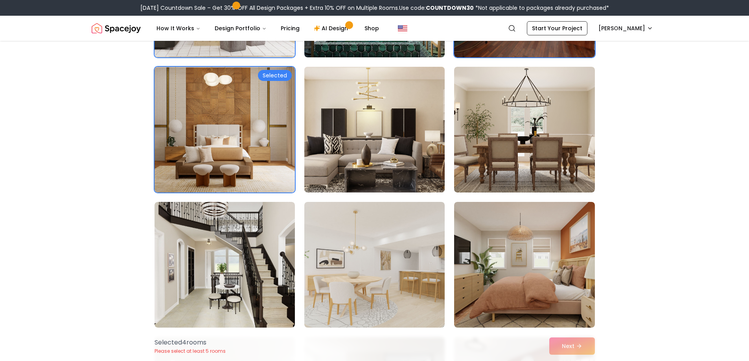
scroll to position [393, 0]
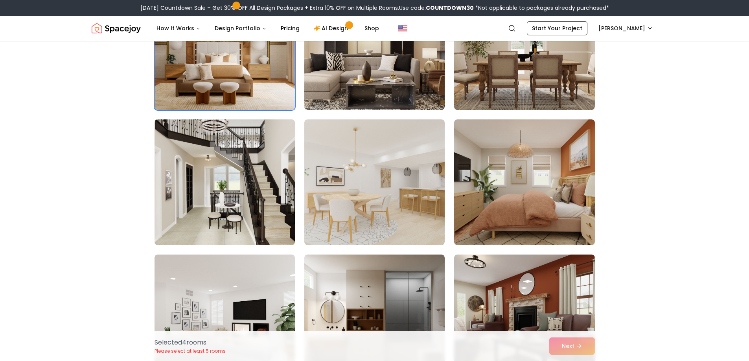
click at [229, 206] on img at bounding box center [224, 182] width 147 height 132
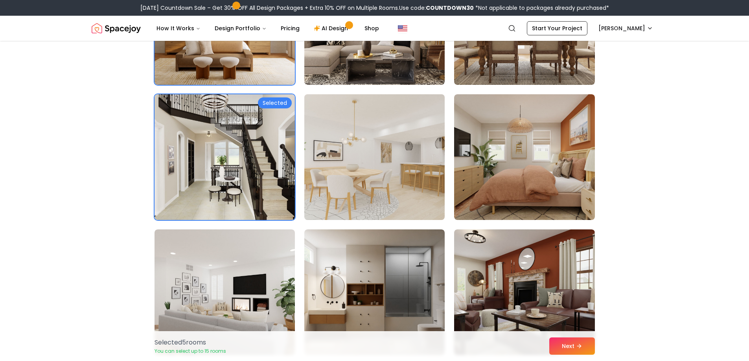
click at [371, 184] on img at bounding box center [374, 157] width 147 height 132
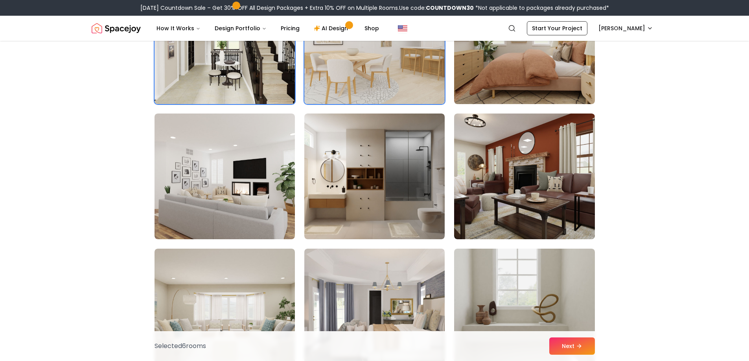
scroll to position [550, 0]
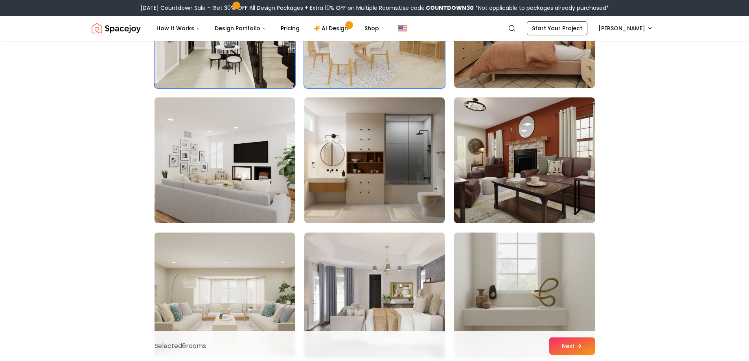
click at [252, 178] on img at bounding box center [224, 160] width 147 height 132
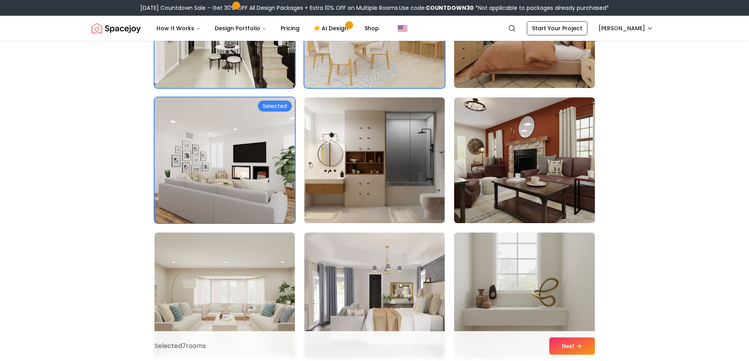
click at [401, 178] on img at bounding box center [374, 160] width 147 height 132
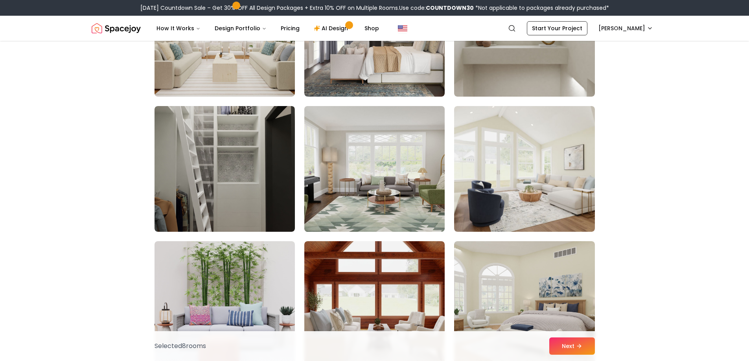
scroll to position [826, 0]
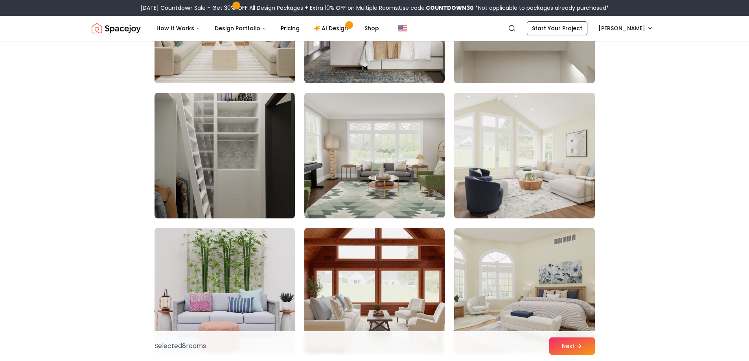
click at [527, 148] on img at bounding box center [523, 156] width 147 height 132
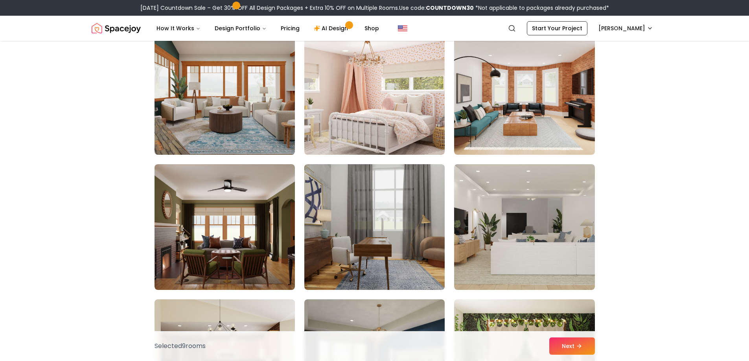
scroll to position [1297, 0]
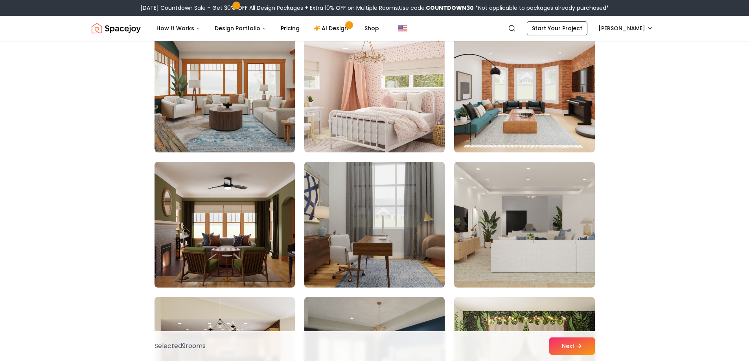
click at [406, 189] on img at bounding box center [374, 225] width 147 height 132
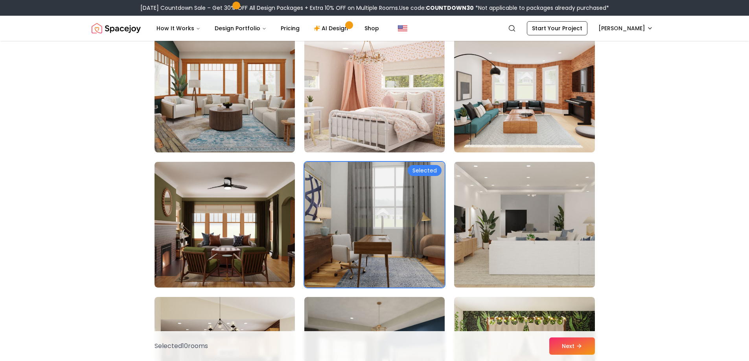
click at [521, 199] on img at bounding box center [523, 225] width 147 height 132
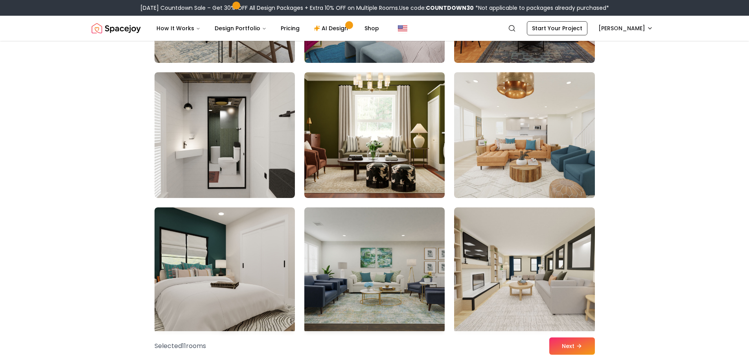
scroll to position [2555, 0]
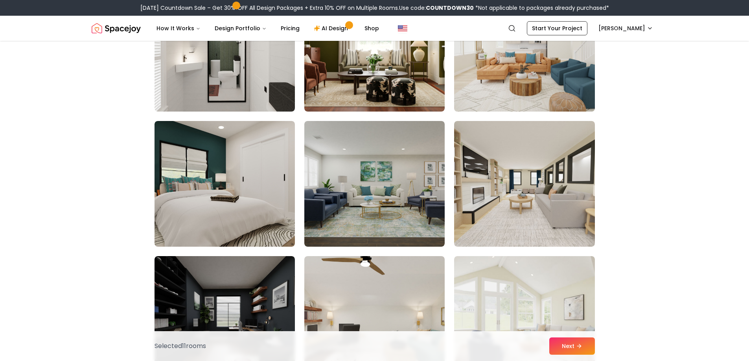
click at [511, 206] on img at bounding box center [524, 184] width 140 height 126
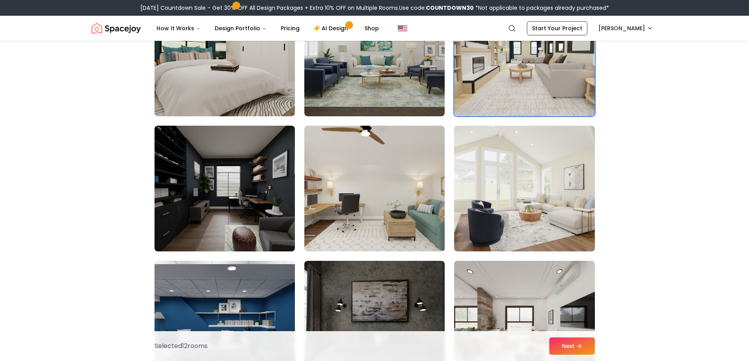
scroll to position [2712, 0]
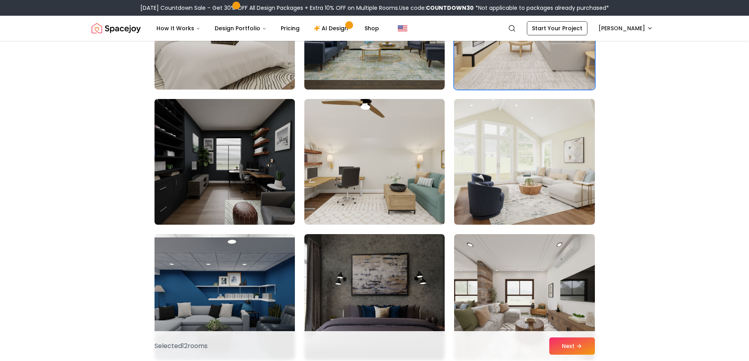
click at [228, 145] on img at bounding box center [224, 162] width 147 height 132
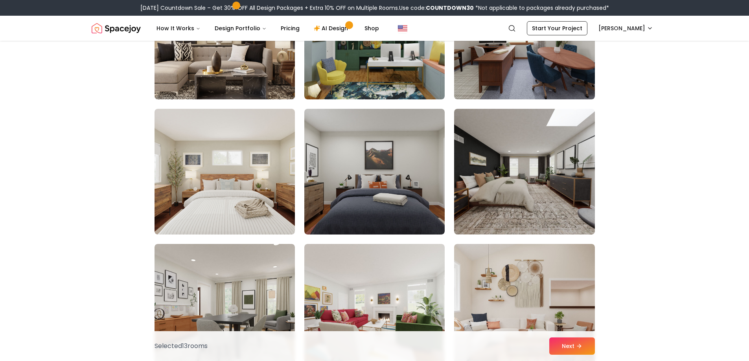
scroll to position [3263, 0]
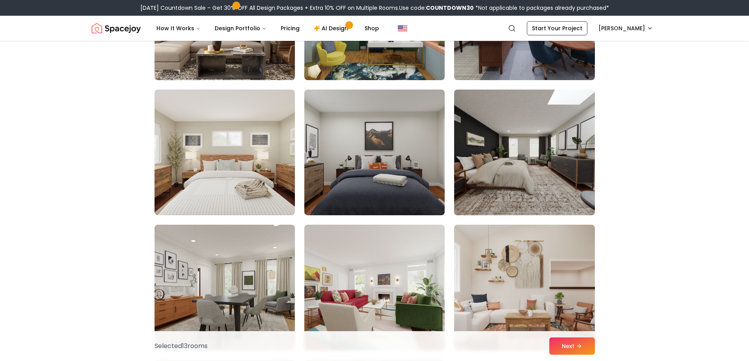
click at [548, 193] on img at bounding box center [523, 152] width 147 height 132
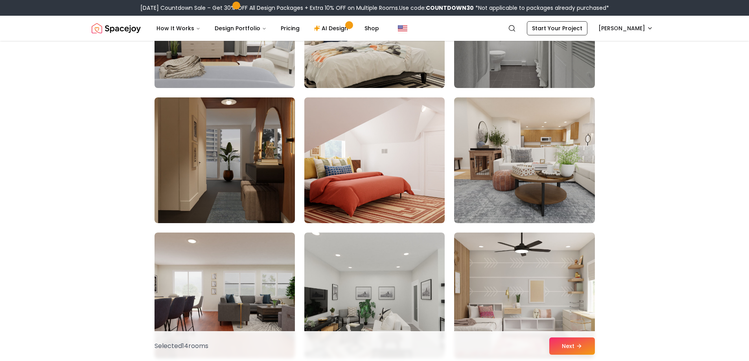
scroll to position [3813, 0]
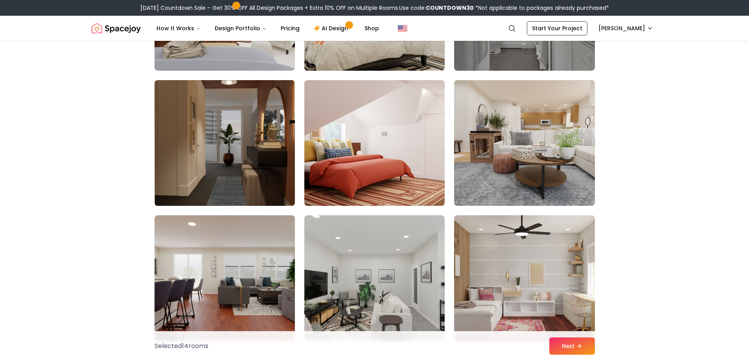
click at [257, 180] on img at bounding box center [224, 143] width 147 height 132
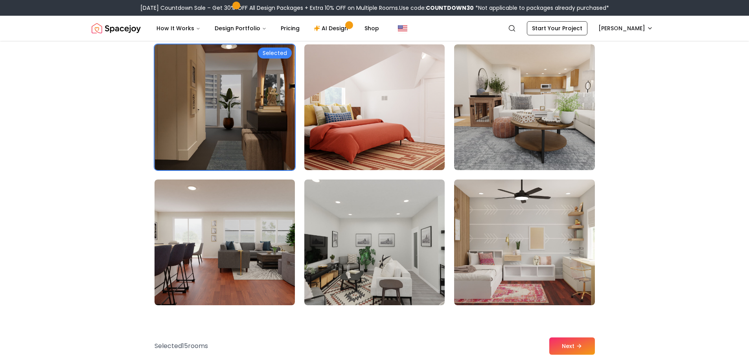
scroll to position [3931, 0]
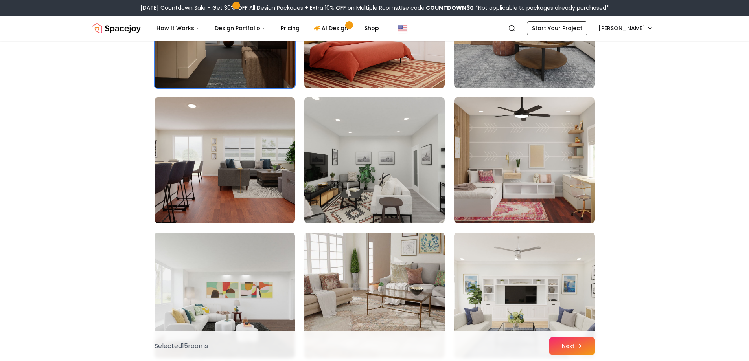
click at [257, 180] on img at bounding box center [224, 160] width 140 height 126
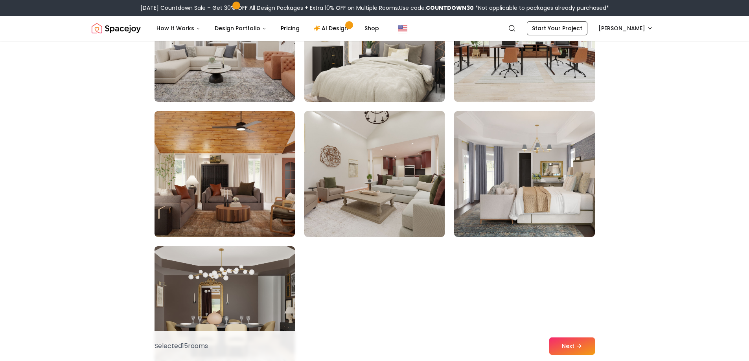
scroll to position [4403, 0]
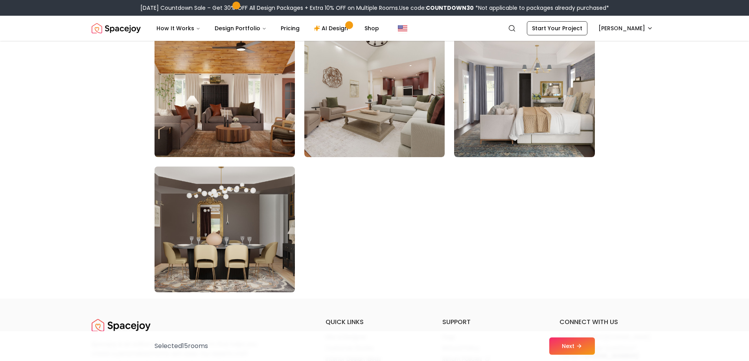
click at [270, 221] on img at bounding box center [224, 230] width 147 height 132
click at [273, 185] on img at bounding box center [224, 230] width 147 height 132
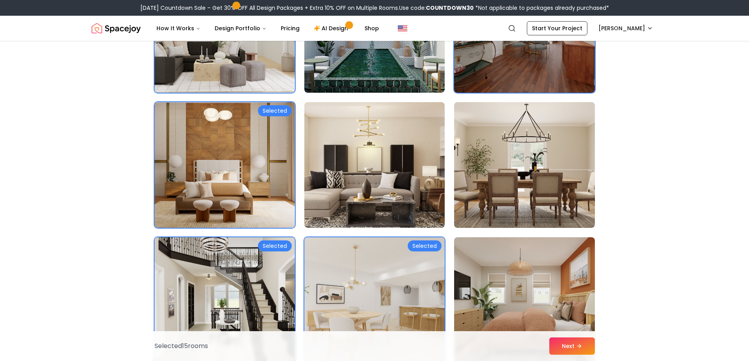
scroll to position [0, 0]
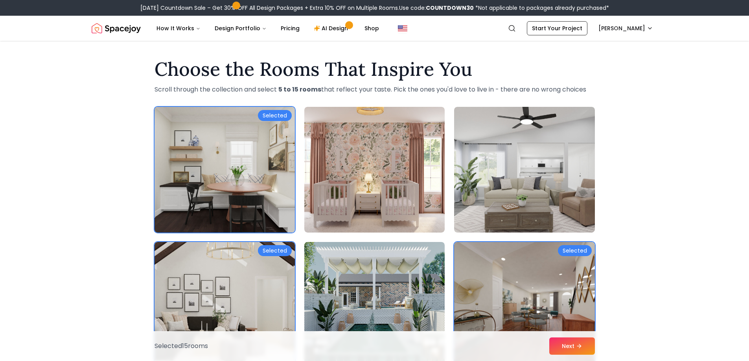
click at [273, 153] on img at bounding box center [224, 170] width 147 height 132
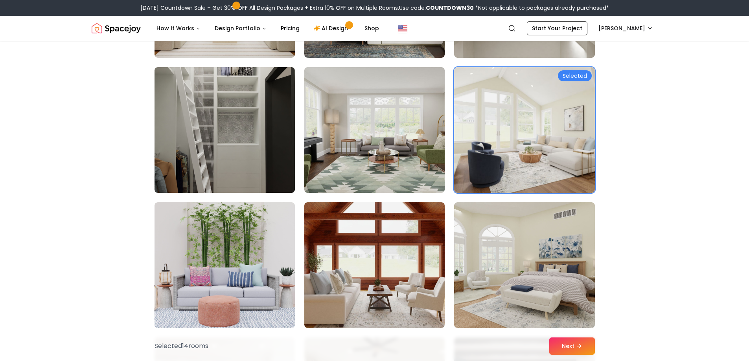
scroll to position [865, 0]
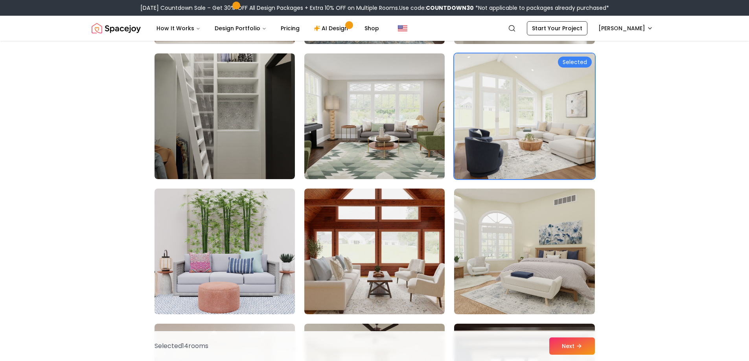
click at [519, 136] on img at bounding box center [523, 116] width 147 height 132
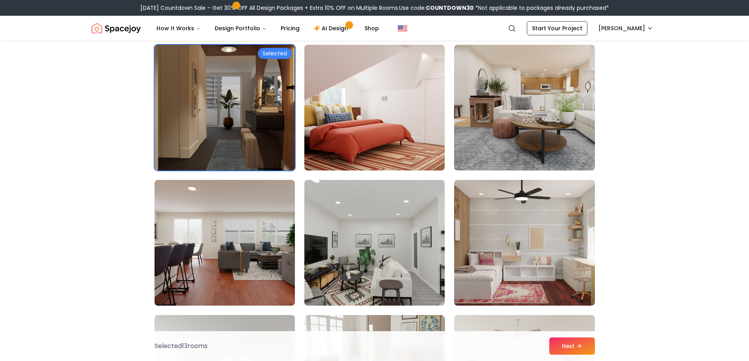
scroll to position [3931, 0]
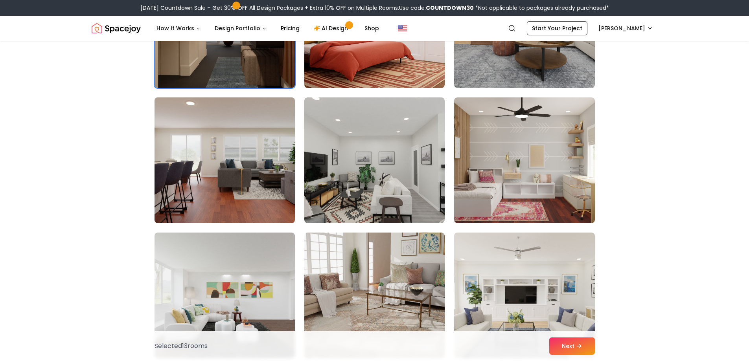
click at [217, 173] on img at bounding box center [224, 160] width 147 height 132
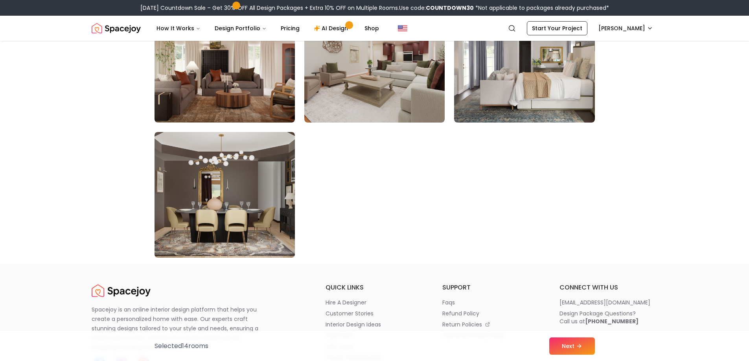
scroll to position [4442, 0]
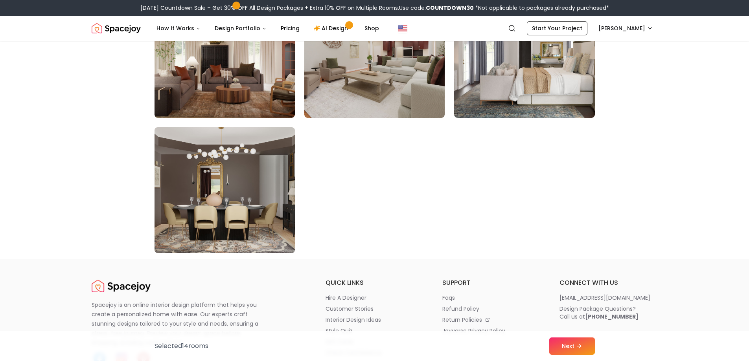
click at [260, 173] on img at bounding box center [224, 190] width 147 height 132
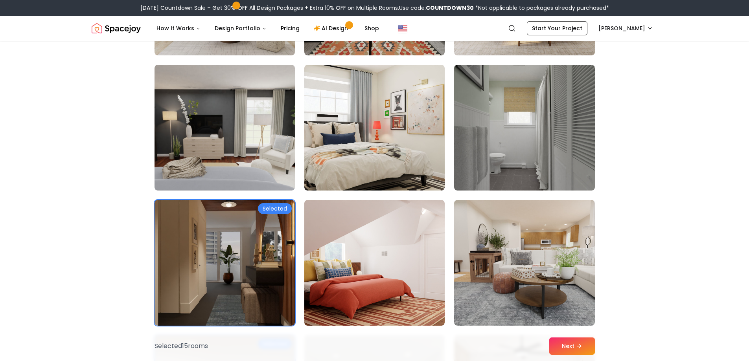
scroll to position [3656, 0]
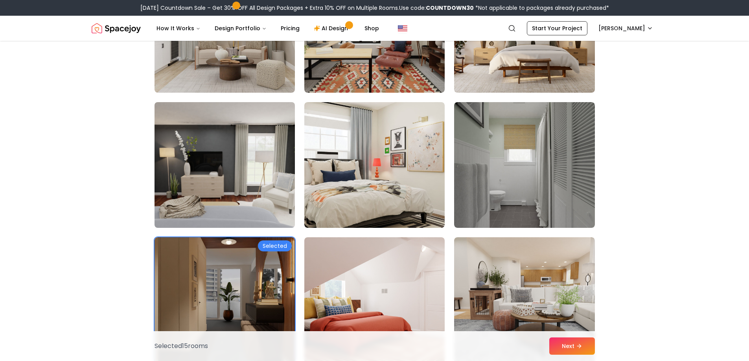
click at [252, 175] on img at bounding box center [224, 165] width 147 height 132
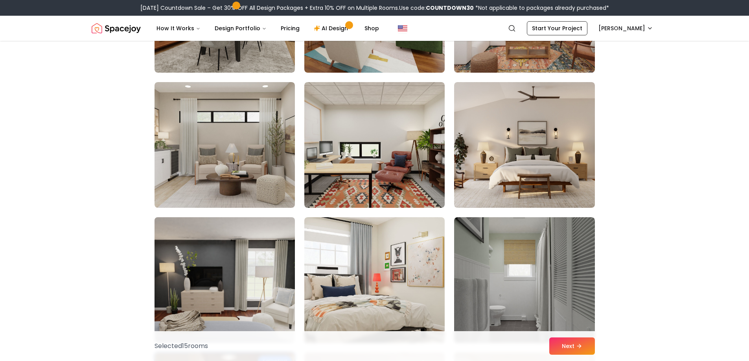
scroll to position [3538, 0]
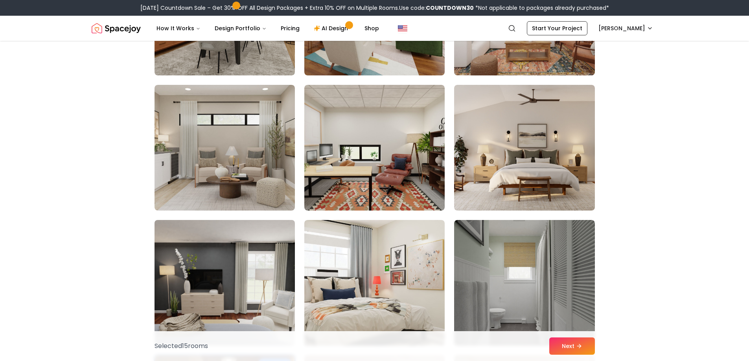
click at [252, 175] on img at bounding box center [224, 148] width 140 height 126
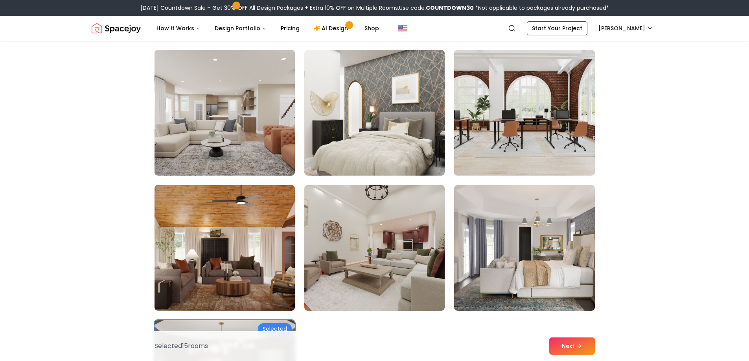
scroll to position [4403, 0]
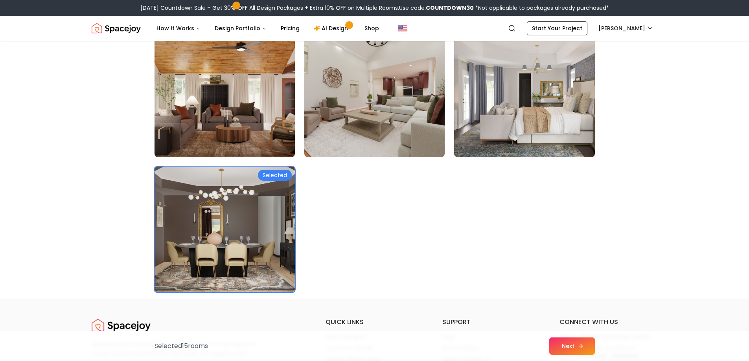
click at [571, 342] on button "Next" at bounding box center [572, 346] width 46 height 17
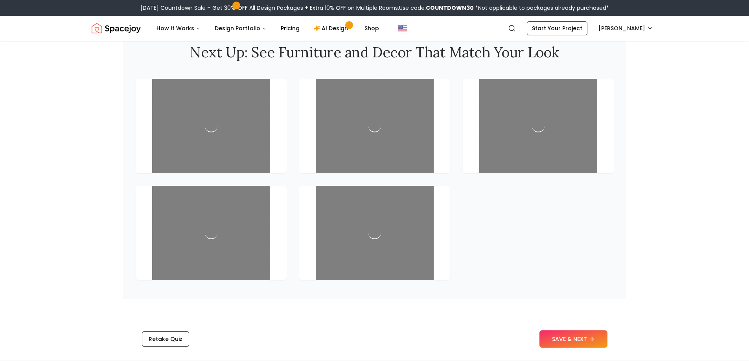
scroll to position [1179, 0]
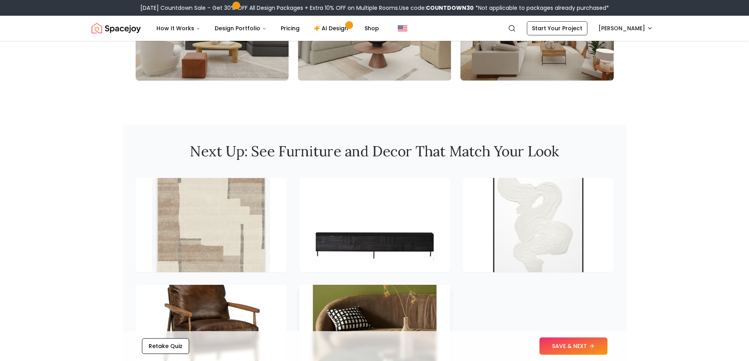
scroll to position [983, 0]
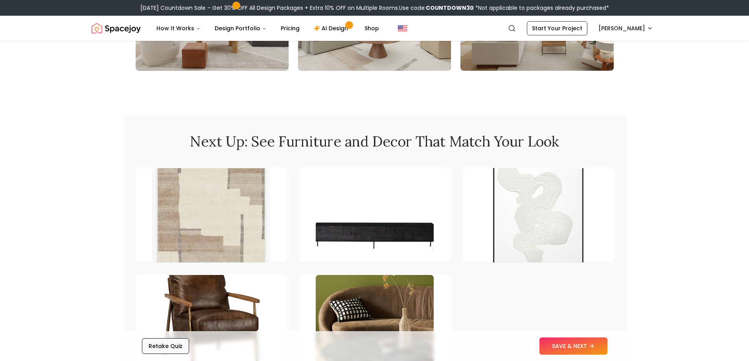
click at [165, 349] on button "Retake Quiz" at bounding box center [165, 346] width 47 height 16
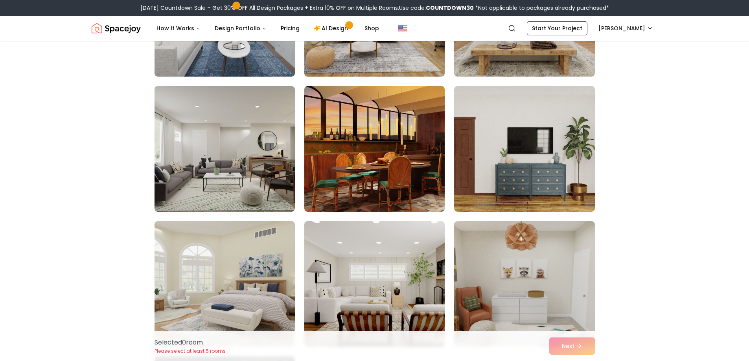
scroll to position [157, 0]
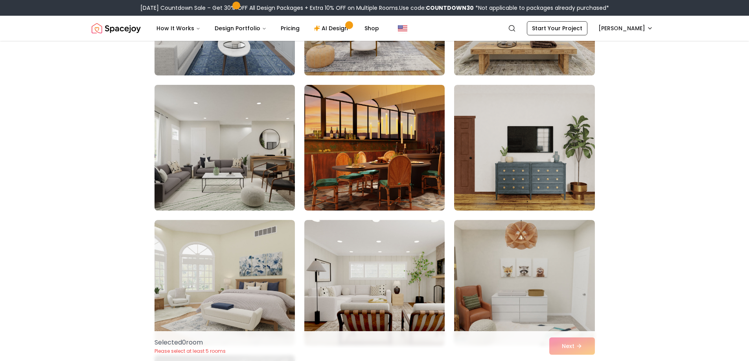
click at [245, 138] on img at bounding box center [224, 148] width 147 height 132
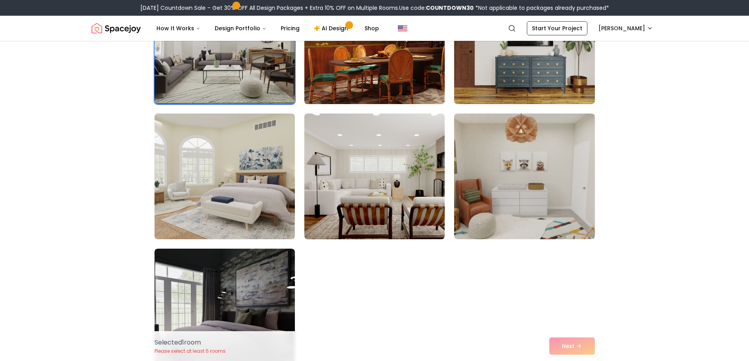
scroll to position [275, 0]
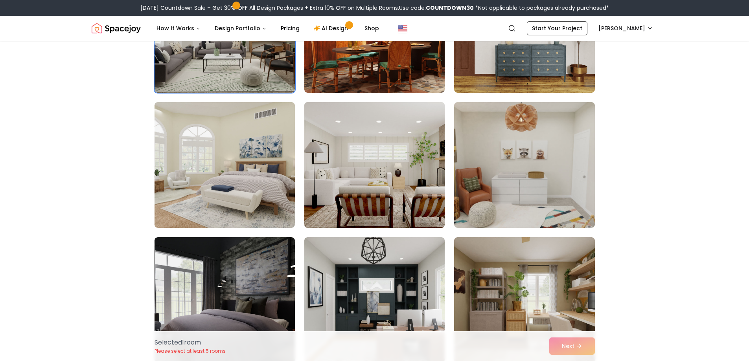
click at [387, 188] on img at bounding box center [374, 165] width 147 height 132
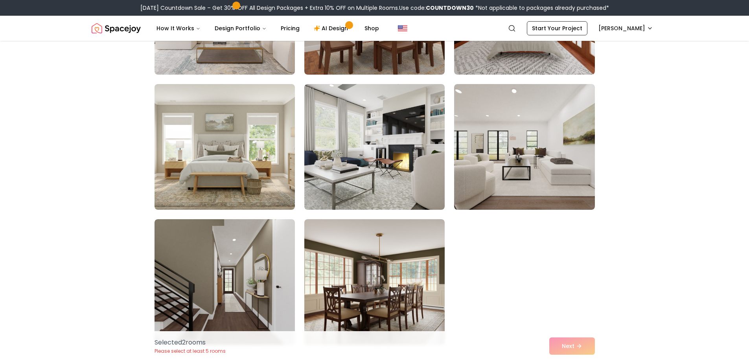
scroll to position [708, 0]
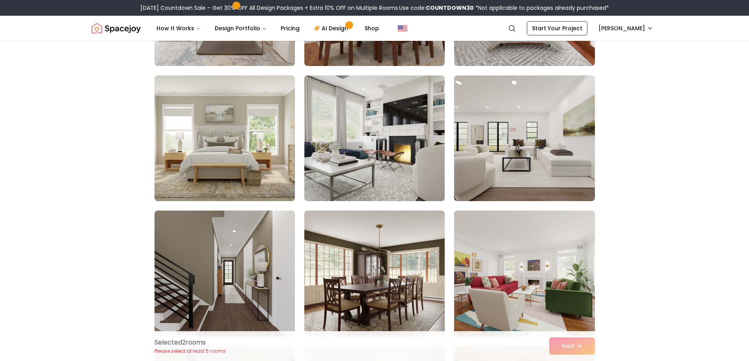
click at [396, 156] on img at bounding box center [374, 138] width 147 height 132
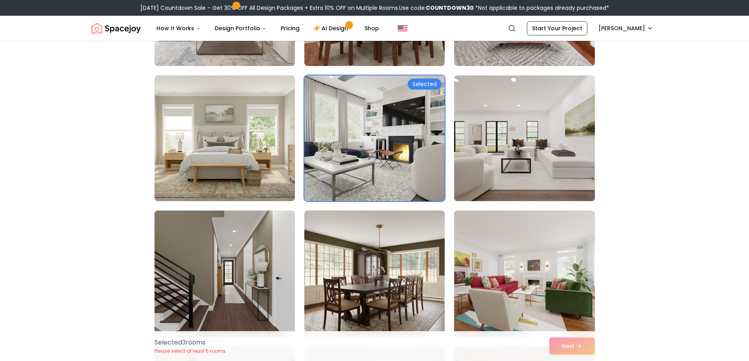
click at [546, 160] on img at bounding box center [523, 138] width 147 height 132
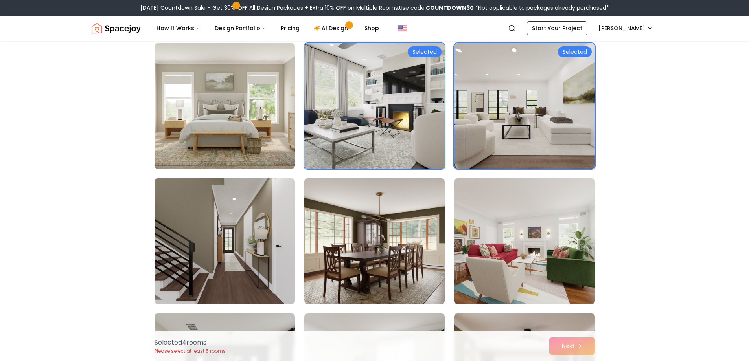
scroll to position [826, 0]
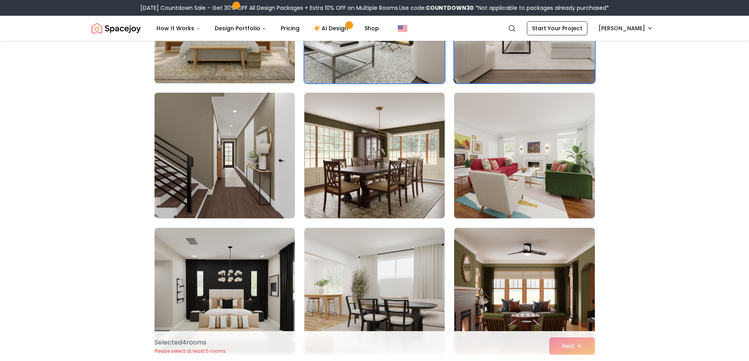
click at [237, 172] on img at bounding box center [224, 156] width 147 height 132
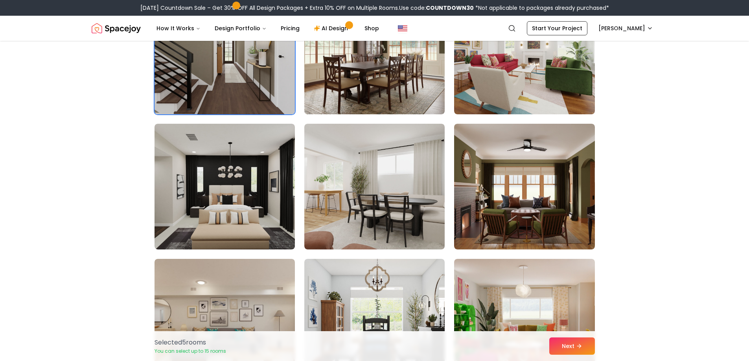
scroll to position [943, 0]
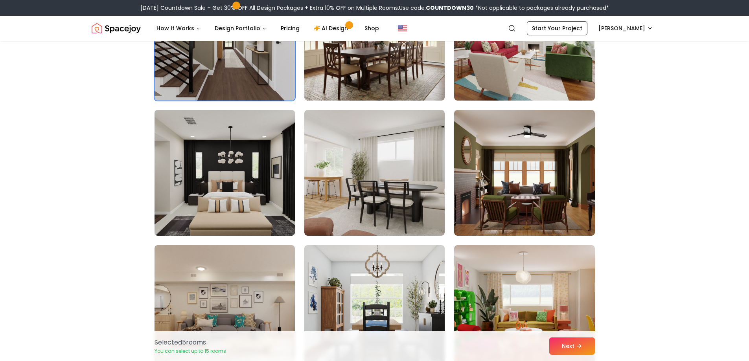
click at [234, 162] on img at bounding box center [224, 173] width 147 height 132
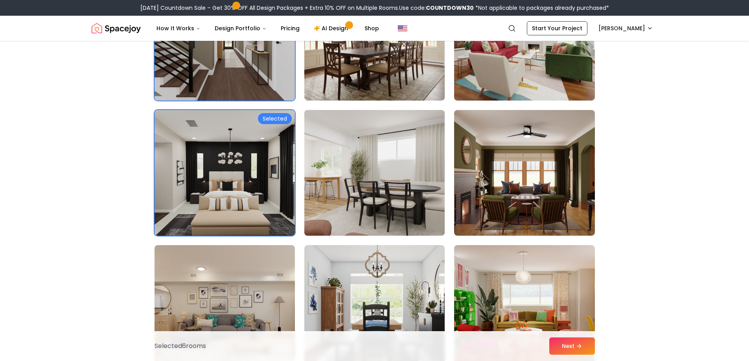
click at [436, 167] on img at bounding box center [374, 173] width 147 height 132
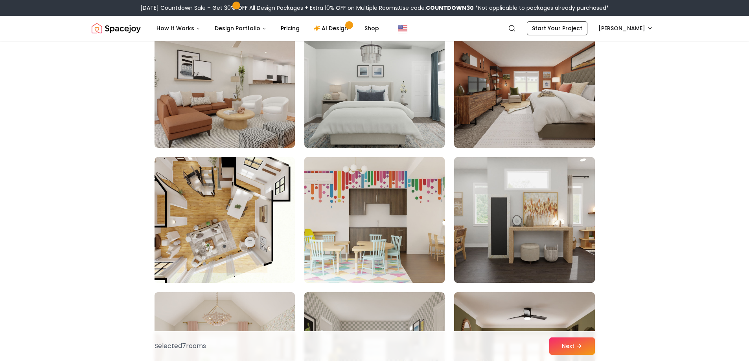
scroll to position [1612, 0]
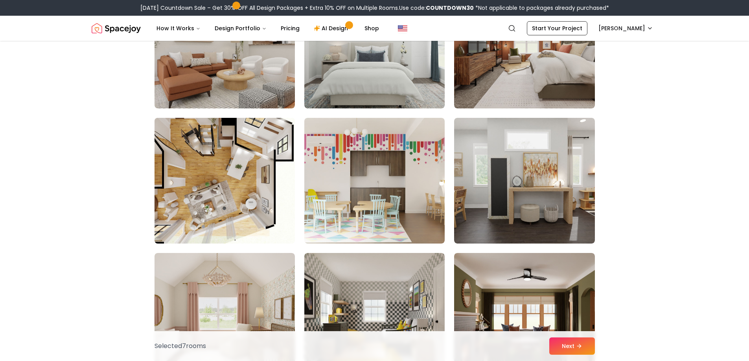
click at [214, 179] on img at bounding box center [224, 181] width 147 height 132
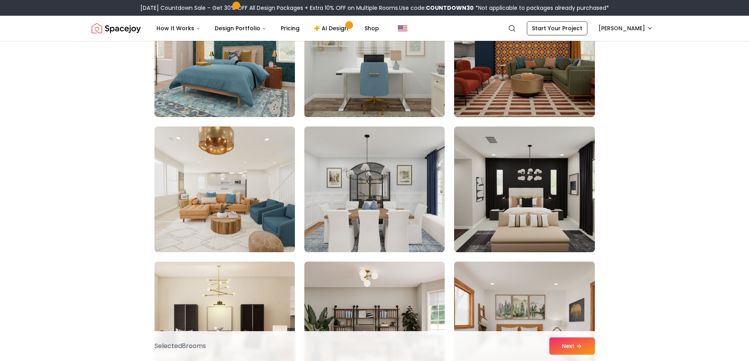
scroll to position [2437, 0]
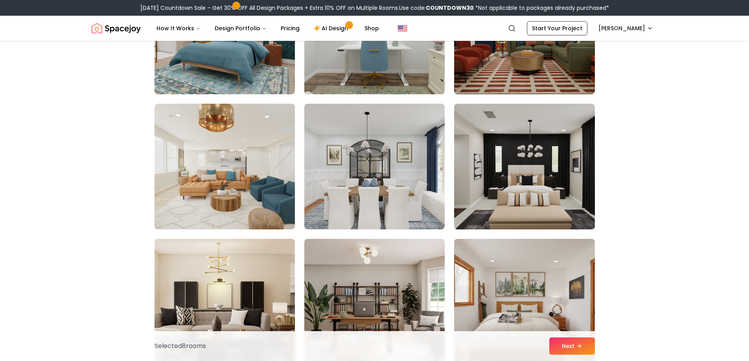
click at [535, 198] on img at bounding box center [523, 167] width 147 height 132
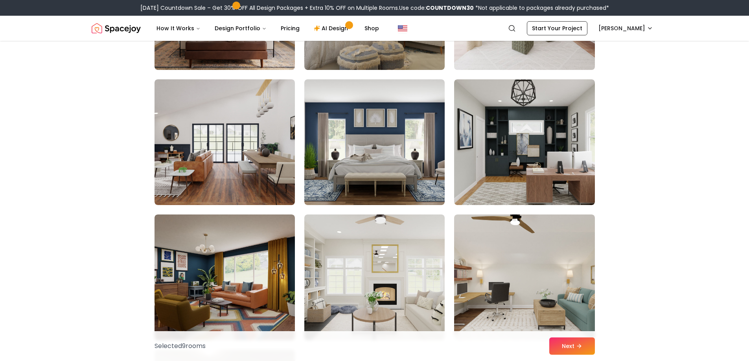
scroll to position [2870, 0]
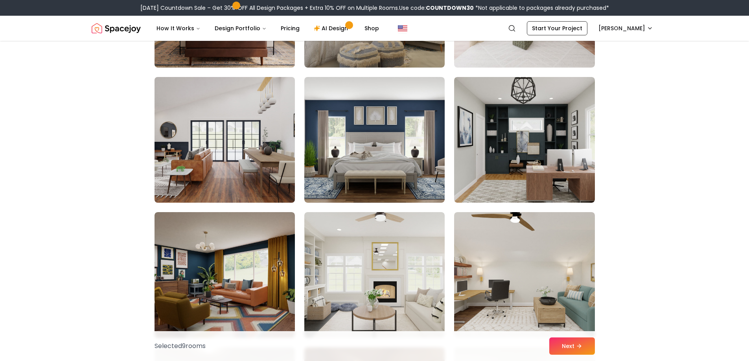
click at [241, 132] on img at bounding box center [224, 140] width 147 height 132
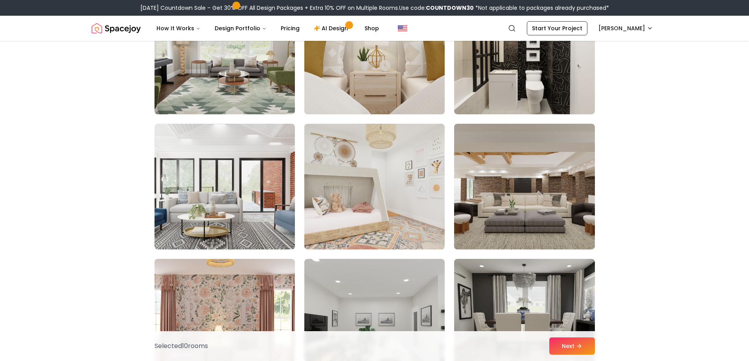
scroll to position [3774, 0]
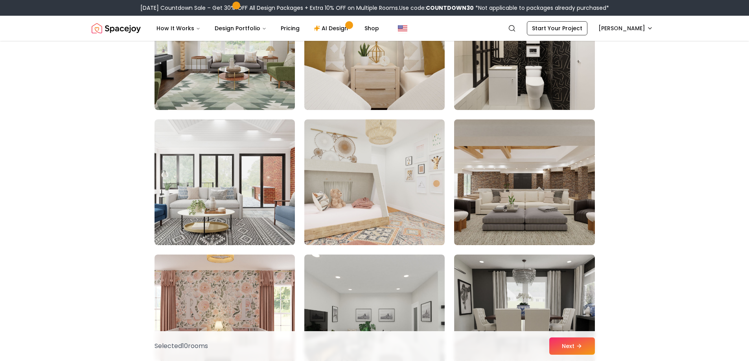
click at [557, 191] on img at bounding box center [523, 182] width 147 height 132
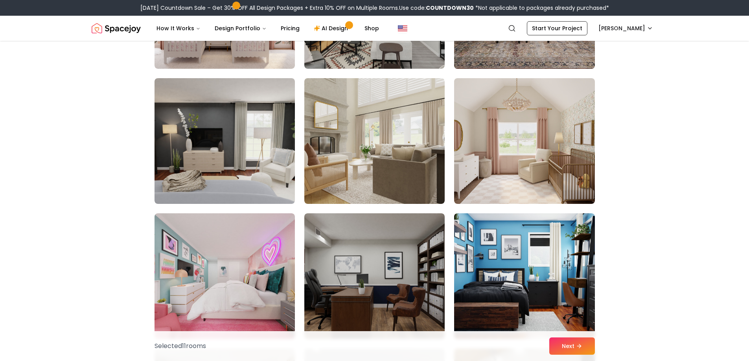
scroll to position [4088, 0]
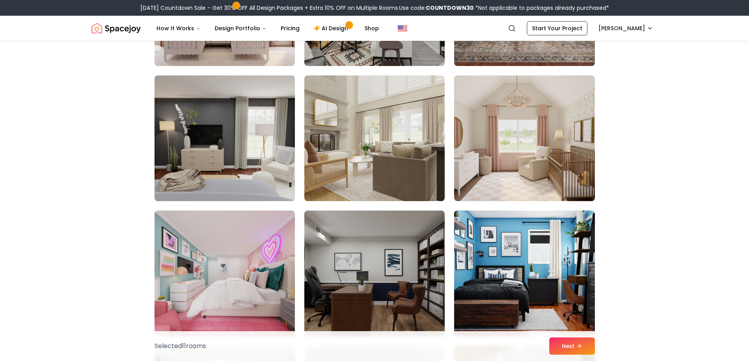
click at [234, 173] on img at bounding box center [224, 138] width 147 height 132
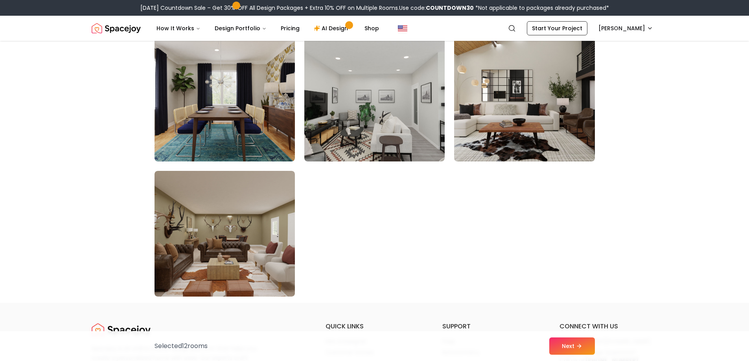
scroll to position [4403, 0]
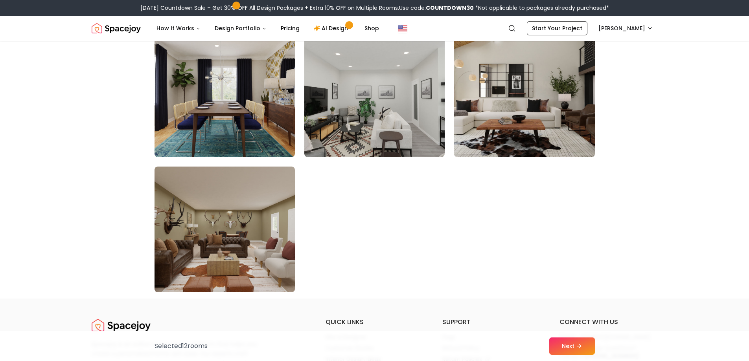
click at [567, 118] on img at bounding box center [523, 94] width 147 height 132
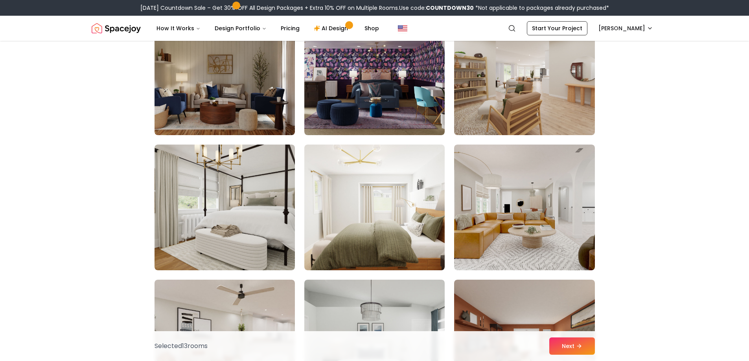
scroll to position [1337, 0]
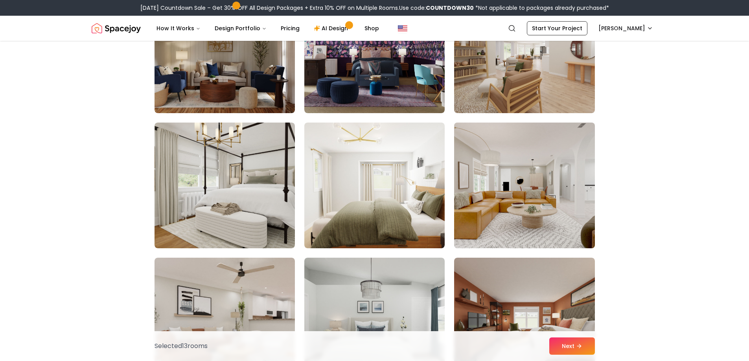
click at [553, 164] on img at bounding box center [523, 186] width 147 height 132
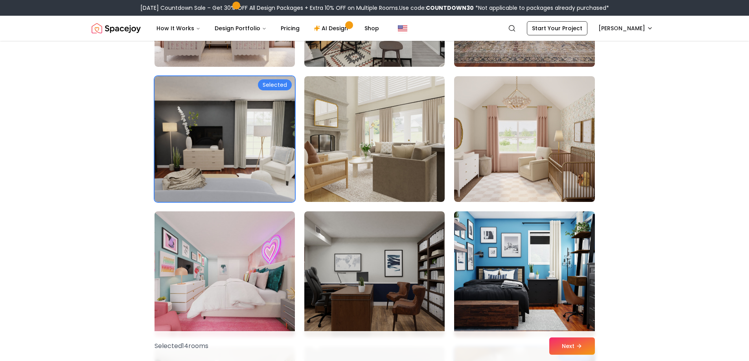
scroll to position [4088, 0]
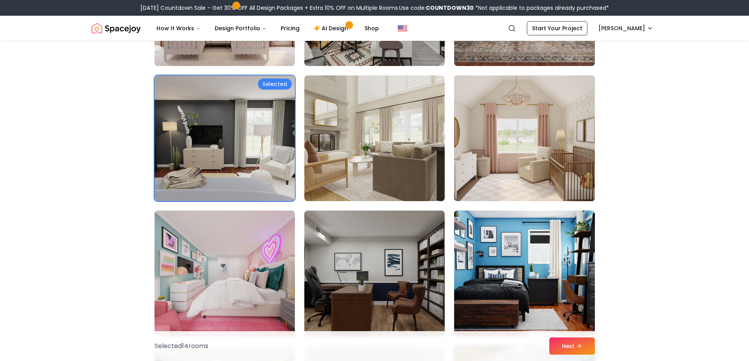
click at [515, 177] on img at bounding box center [523, 138] width 147 height 132
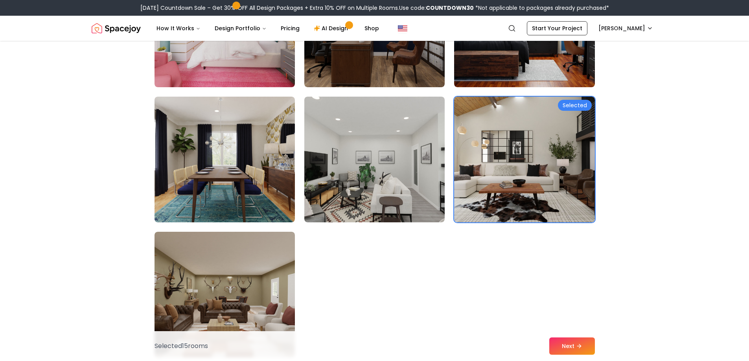
scroll to position [4481, 0]
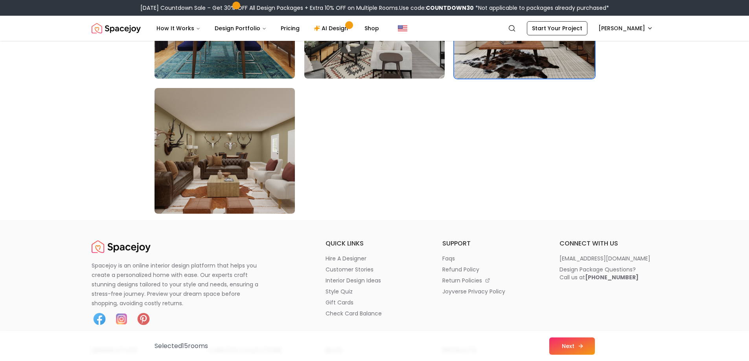
click at [575, 341] on button "Next" at bounding box center [572, 346] width 46 height 17
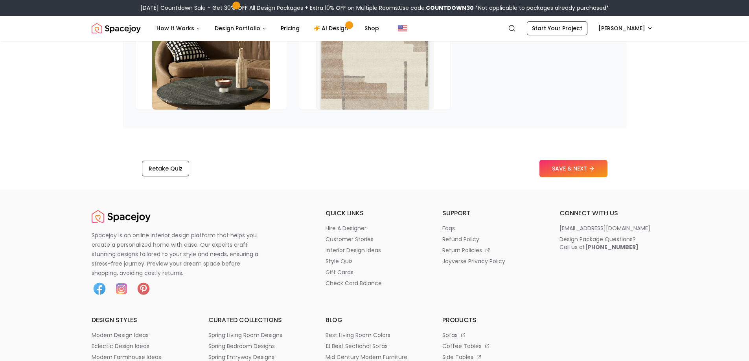
scroll to position [1258, 0]
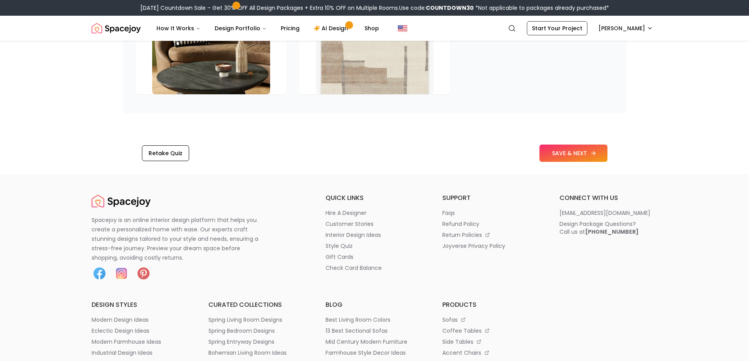
click at [553, 152] on button "SAVE & NEXT" at bounding box center [573, 153] width 68 height 17
